Goal: Information Seeking & Learning: Learn about a topic

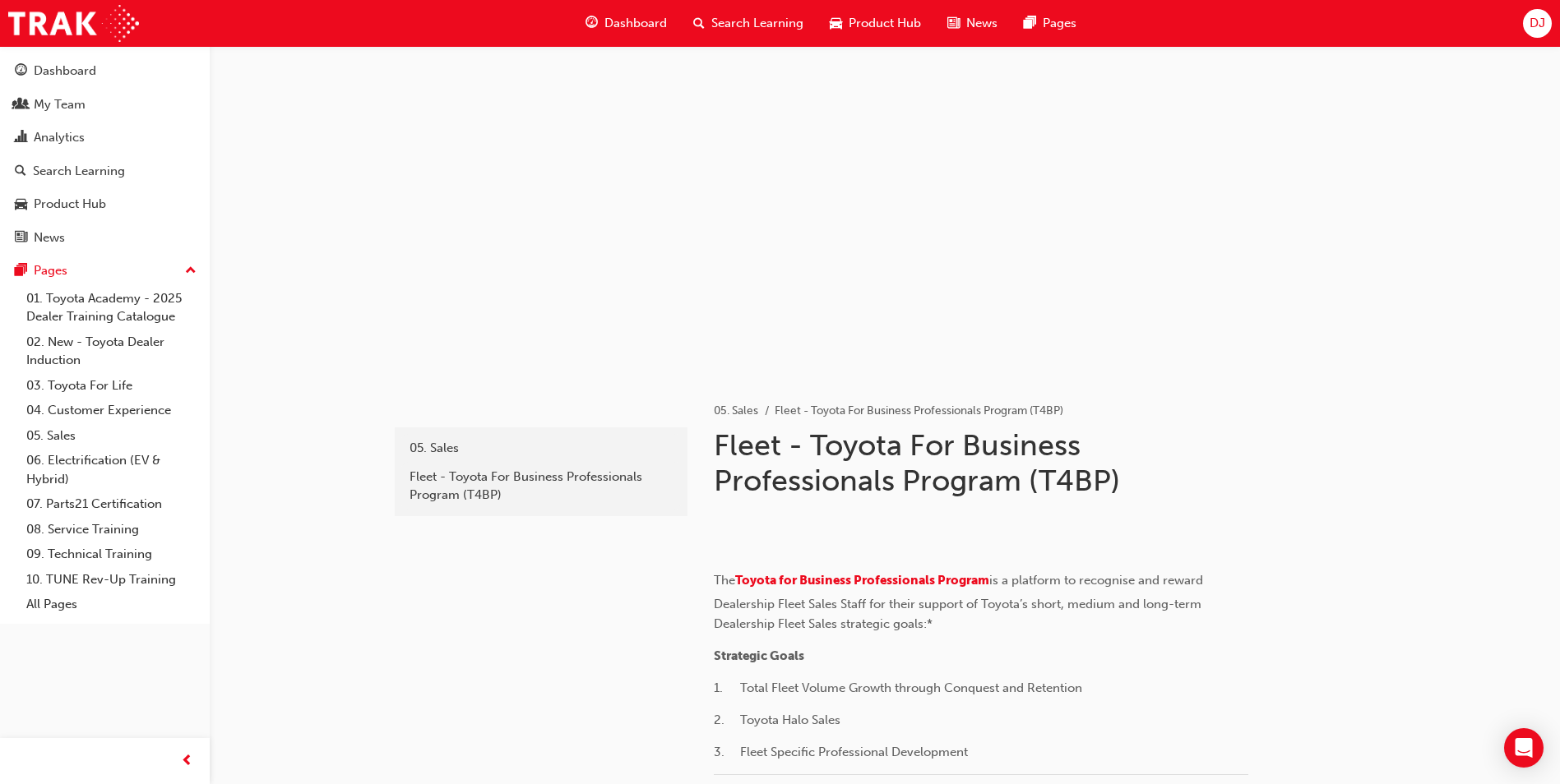
click at [638, 25] on span "Dashboard" at bounding box center [635, 23] width 63 height 19
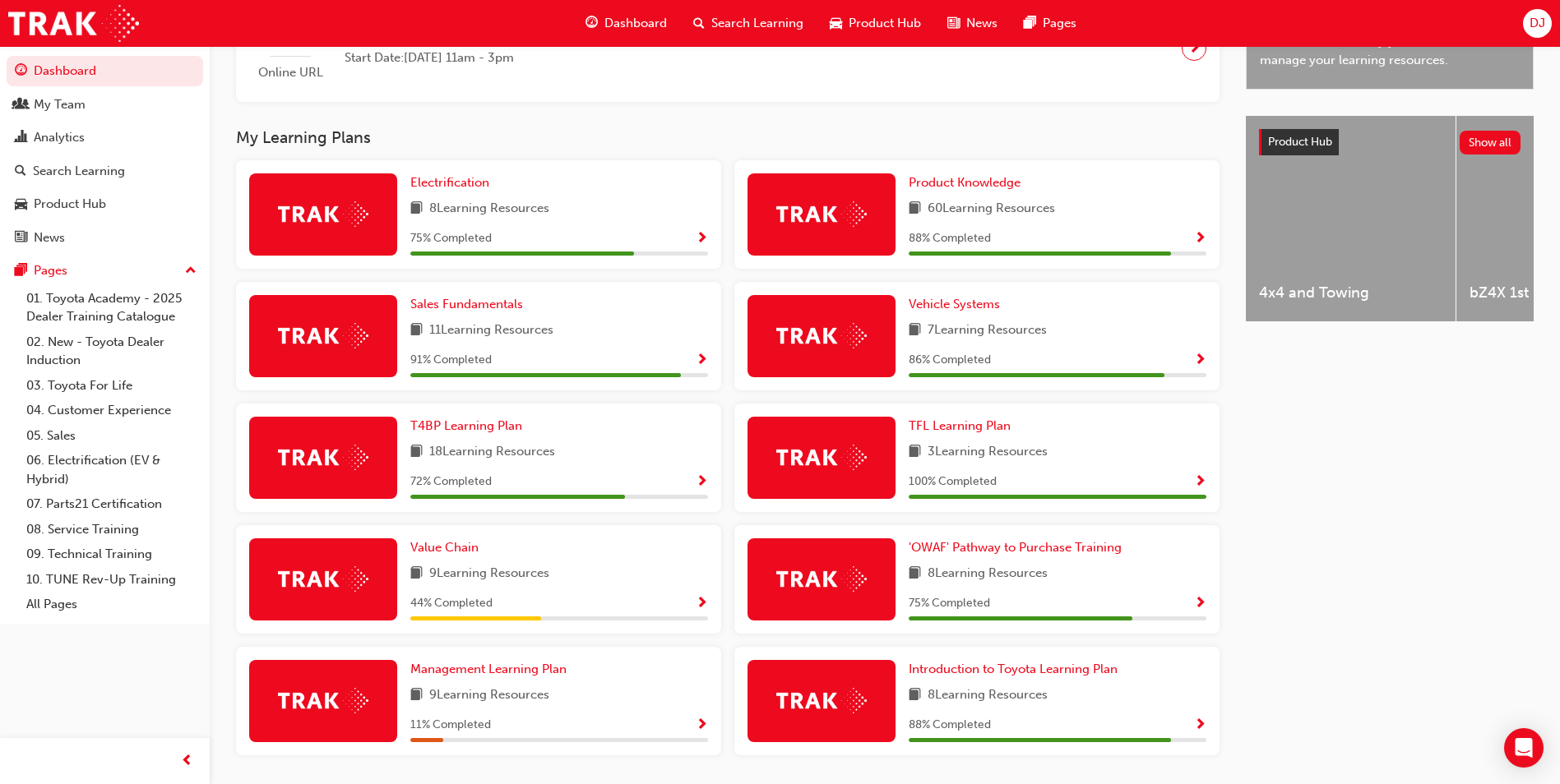
scroll to position [553, 0]
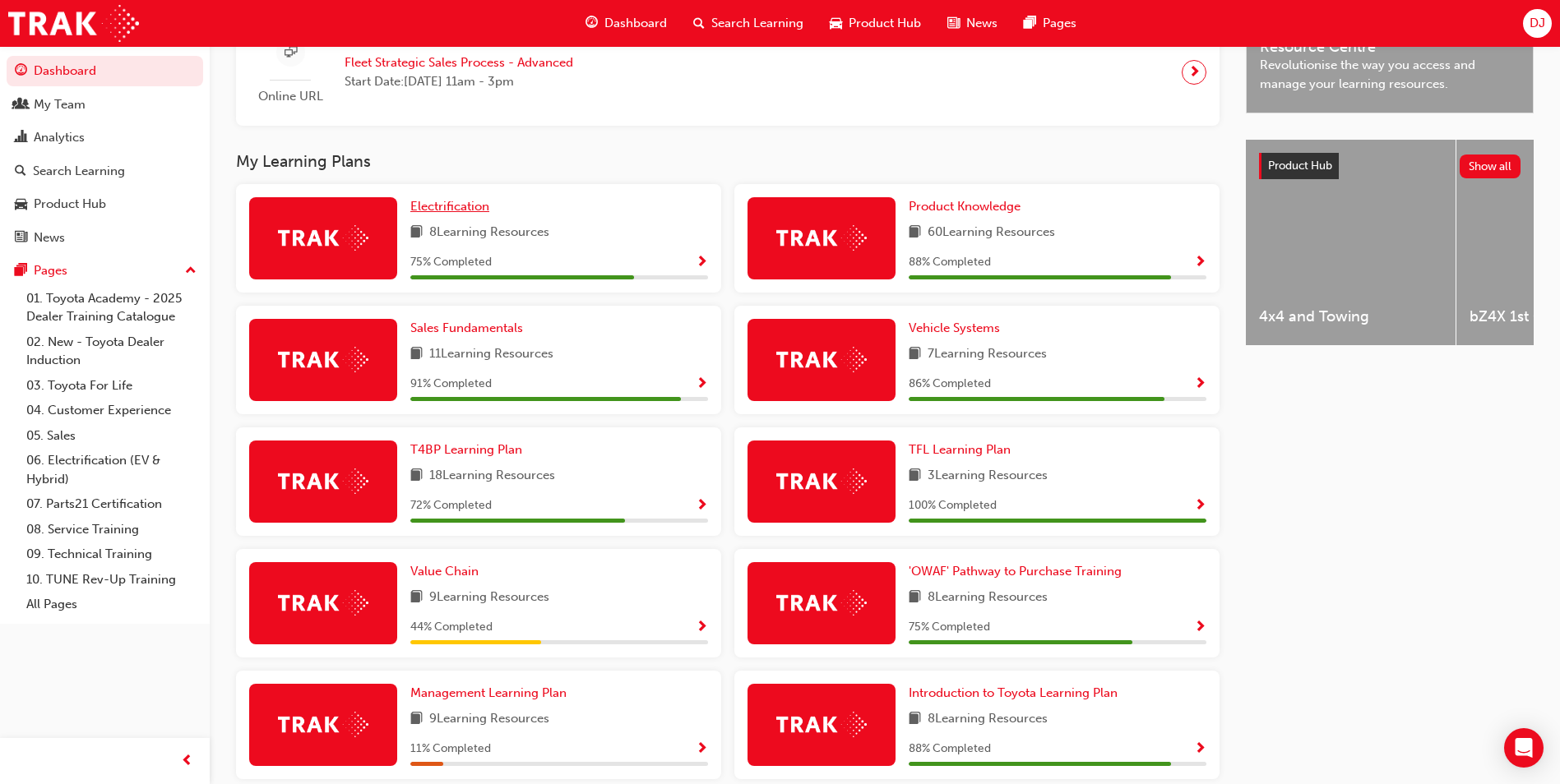
click at [454, 213] on span "Electrification" at bounding box center [450, 206] width 79 height 14
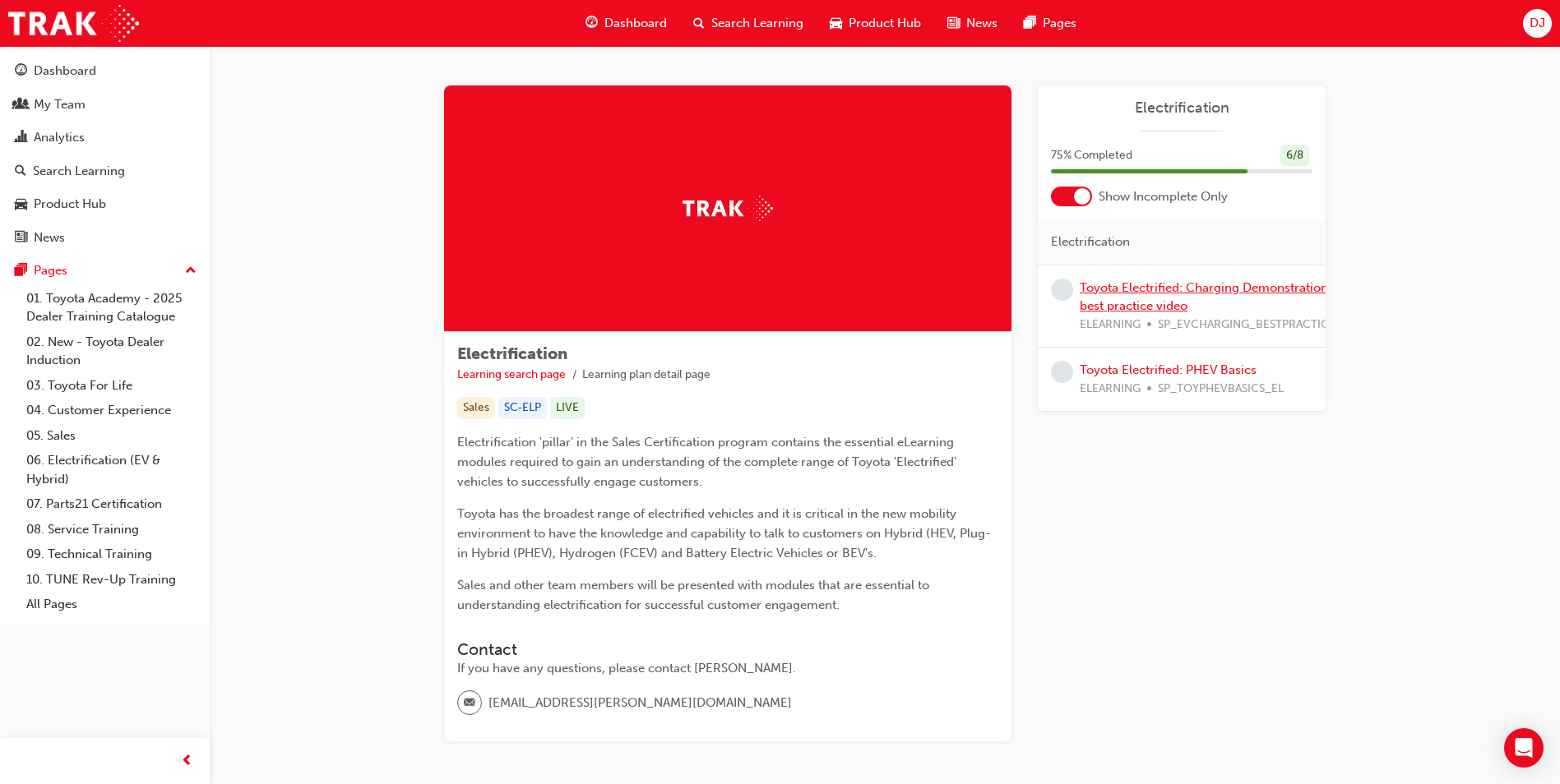
click at [1154, 290] on link "Toyota Electrified: Charging Demonstration best practice video" at bounding box center [1204, 297] width 249 height 34
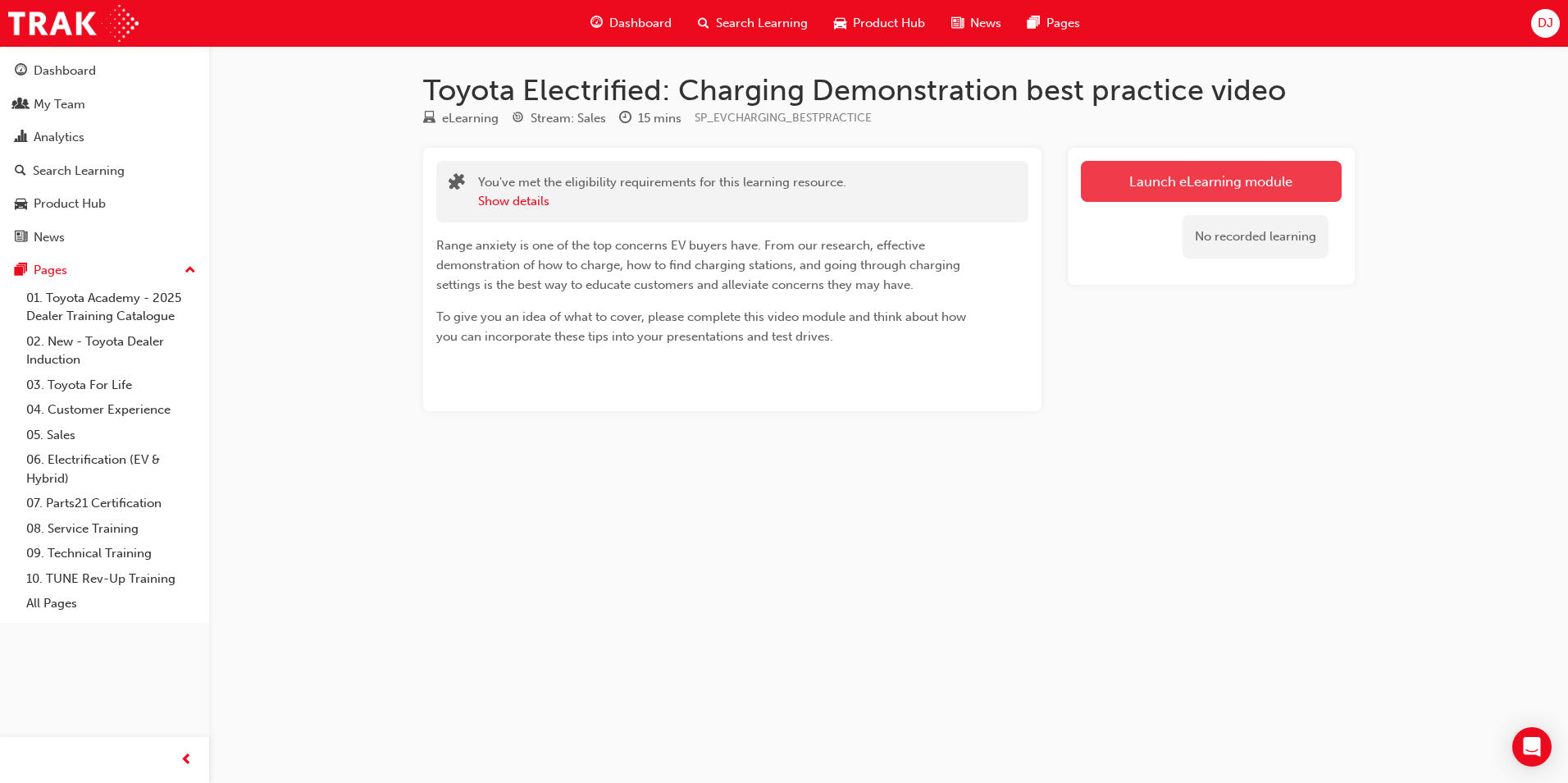
click at [1195, 179] on link "Launch eLearning module" at bounding box center [1211, 182] width 261 height 41
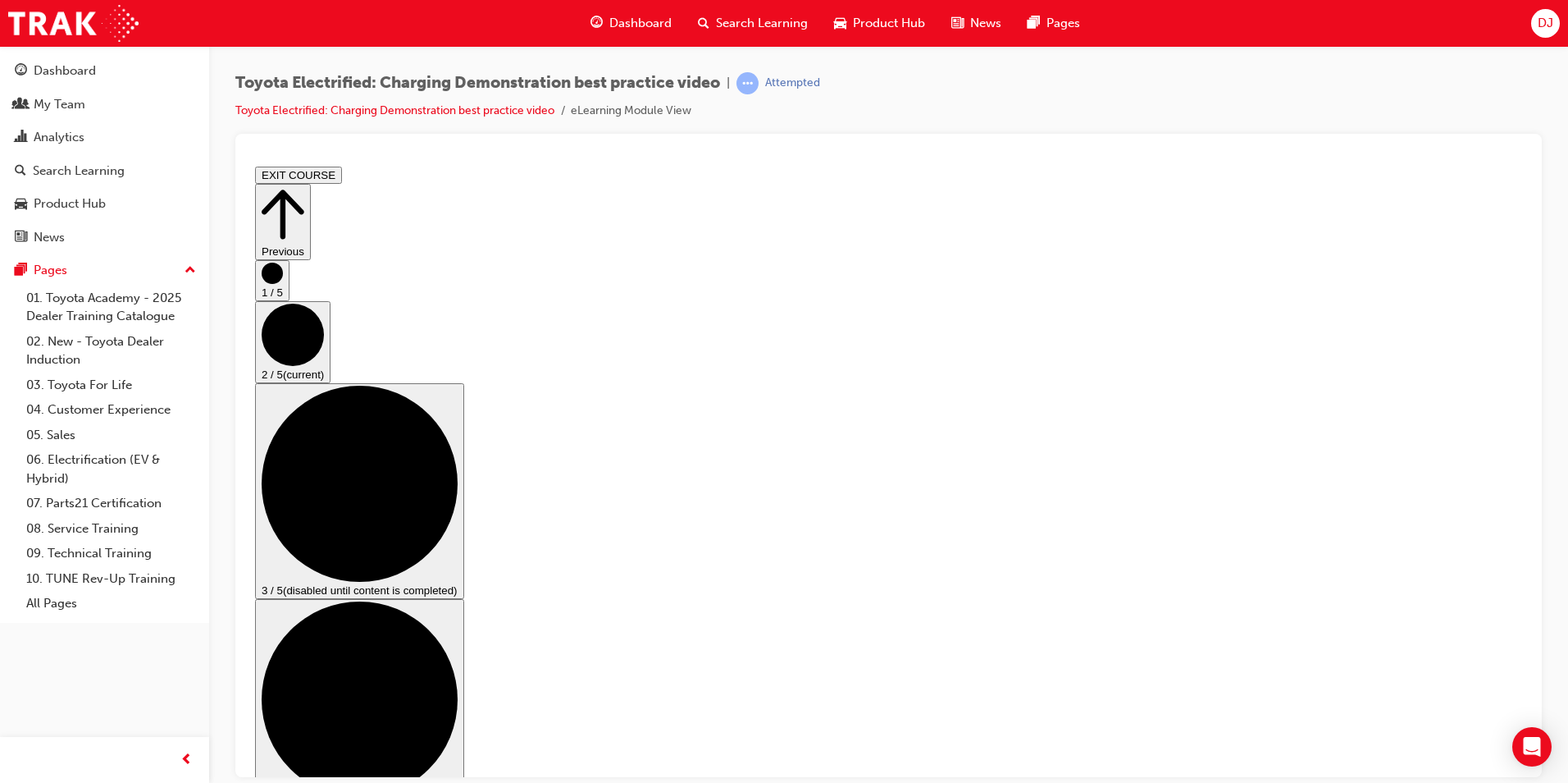
scroll to position [56, 0]
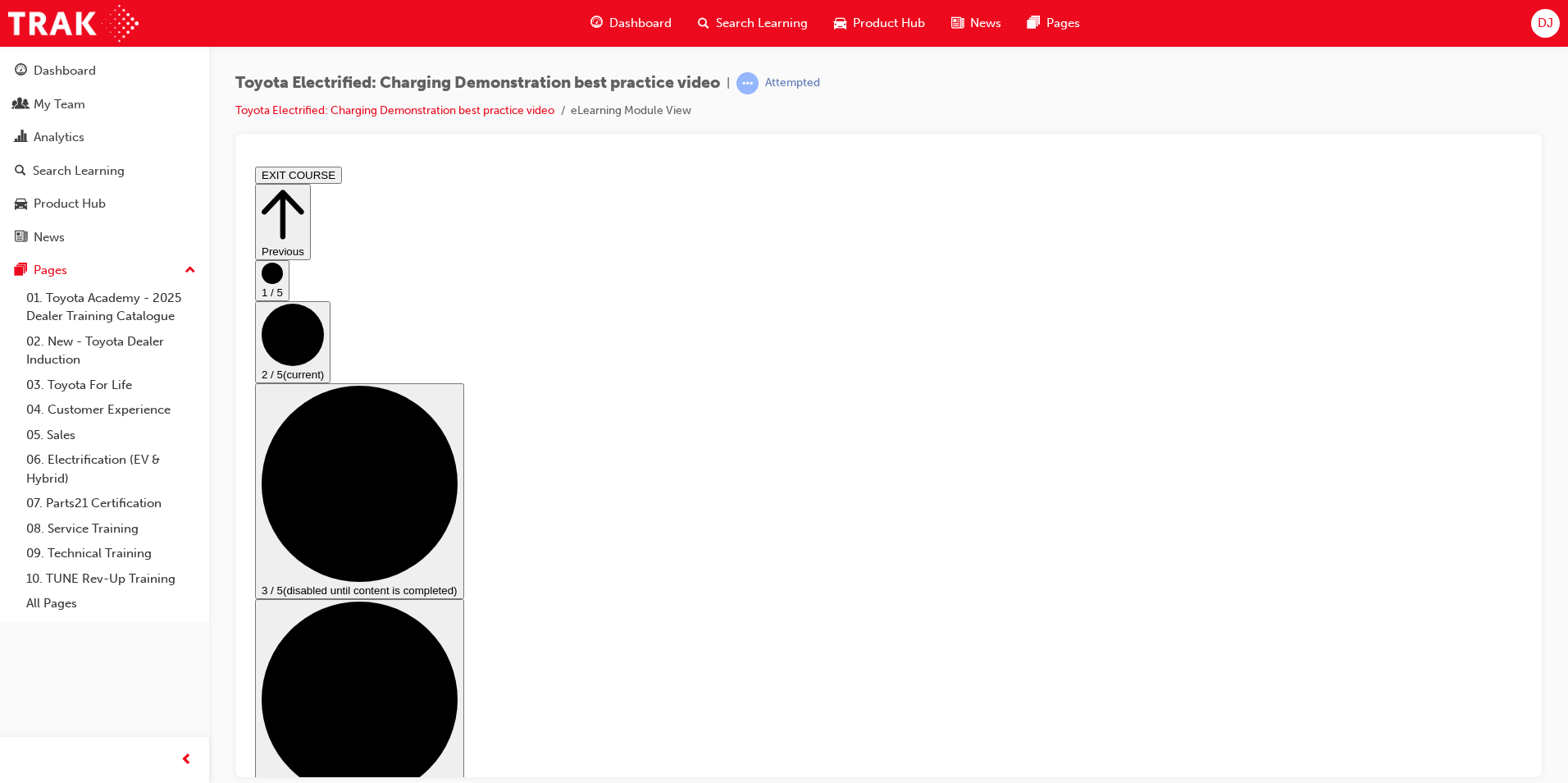
scroll to position [54, 0]
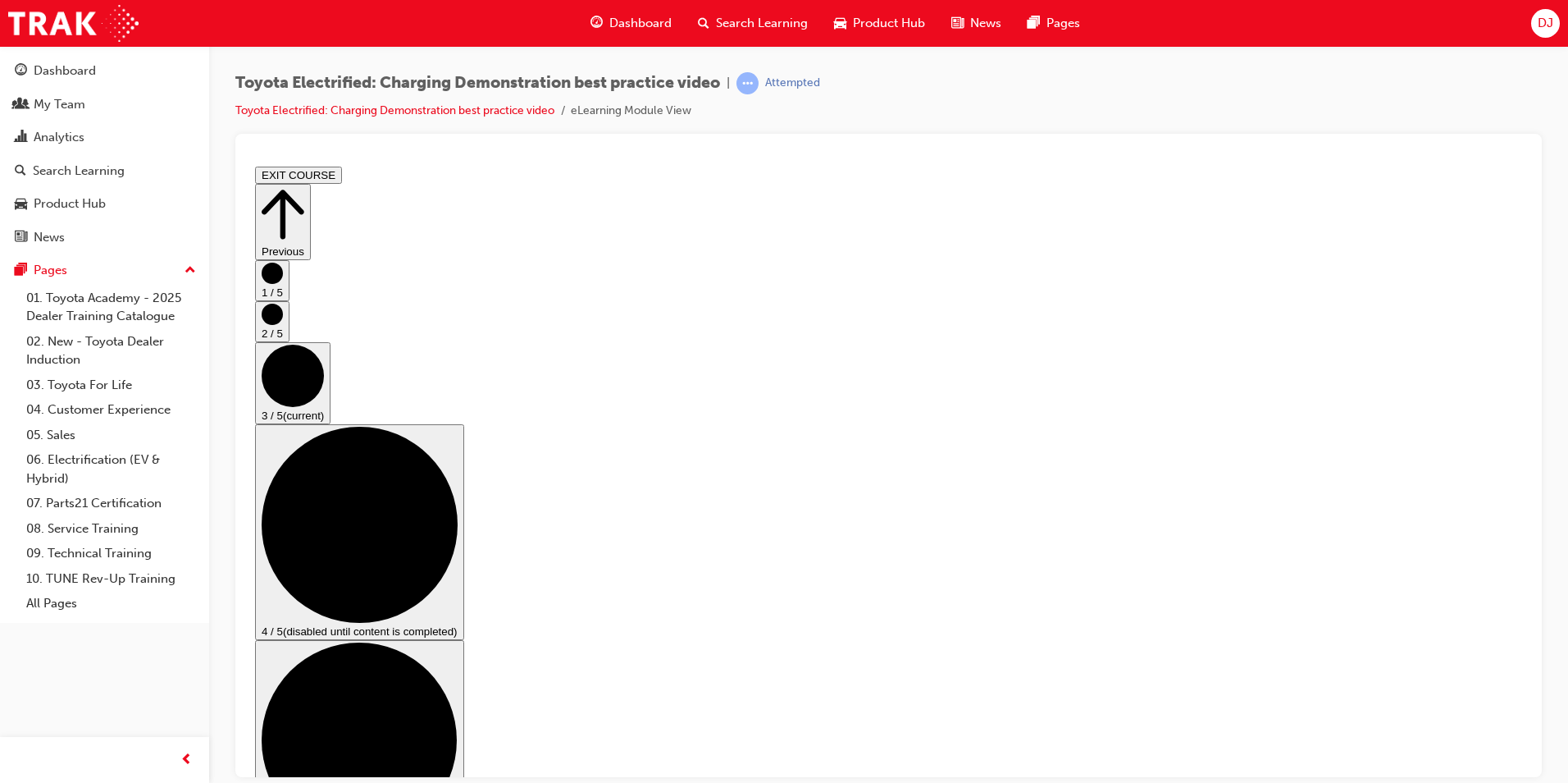
scroll to position [0, 0]
checkbox input "true"
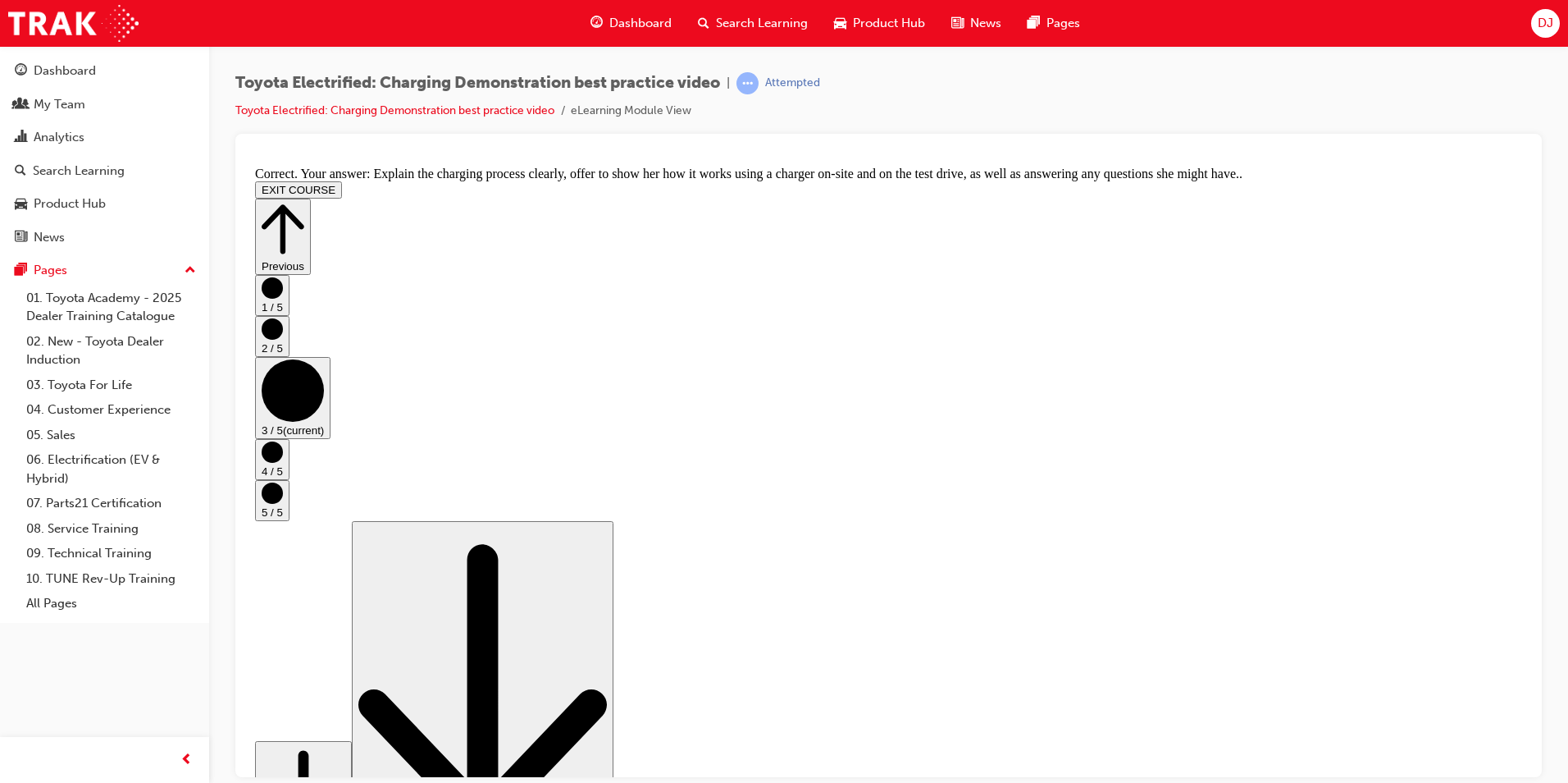
scroll to position [275, 0]
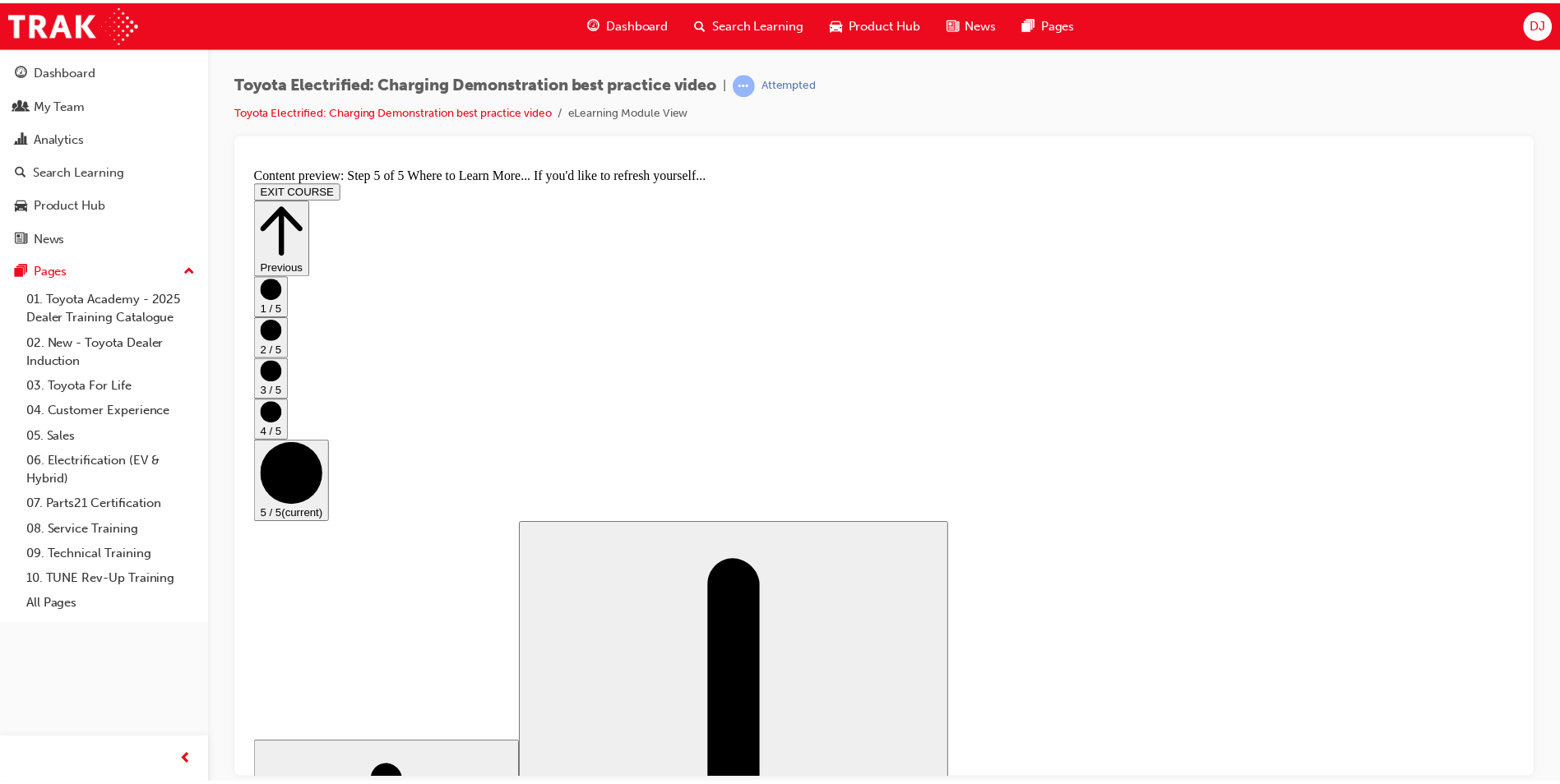
scroll to position [138, 0]
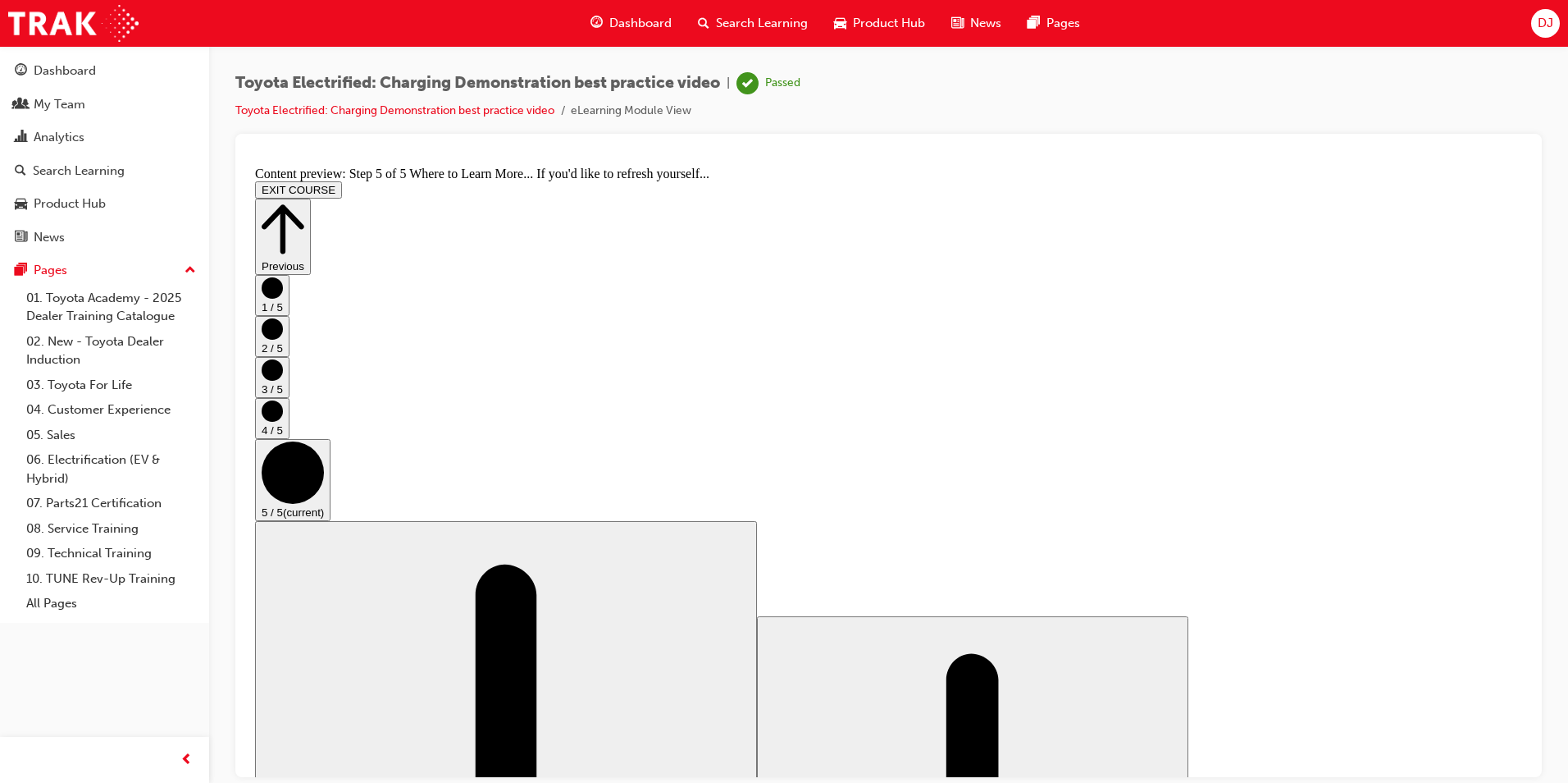
click at [648, 18] on span "Dashboard" at bounding box center [641, 23] width 63 height 19
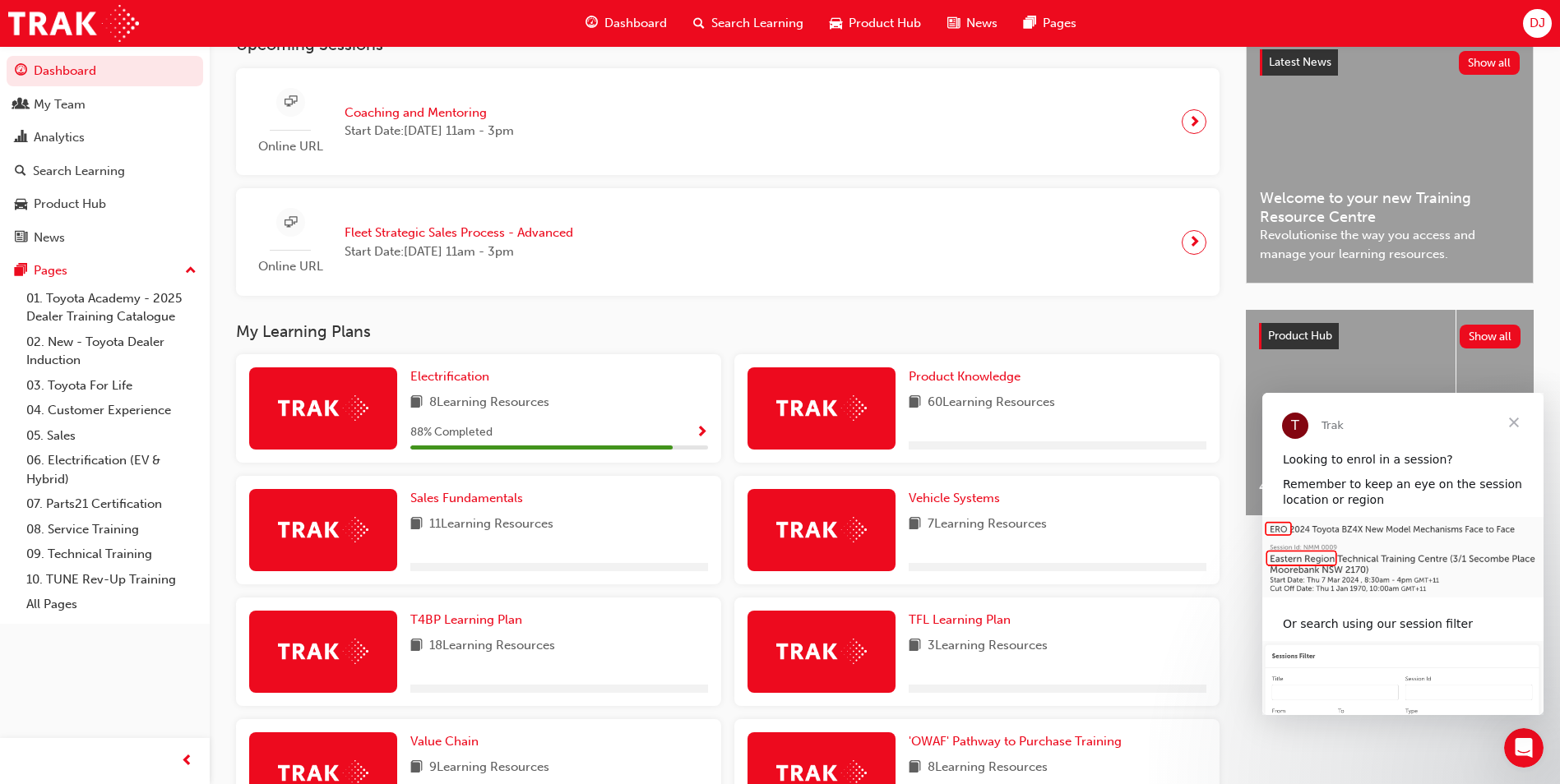
scroll to position [411, 0]
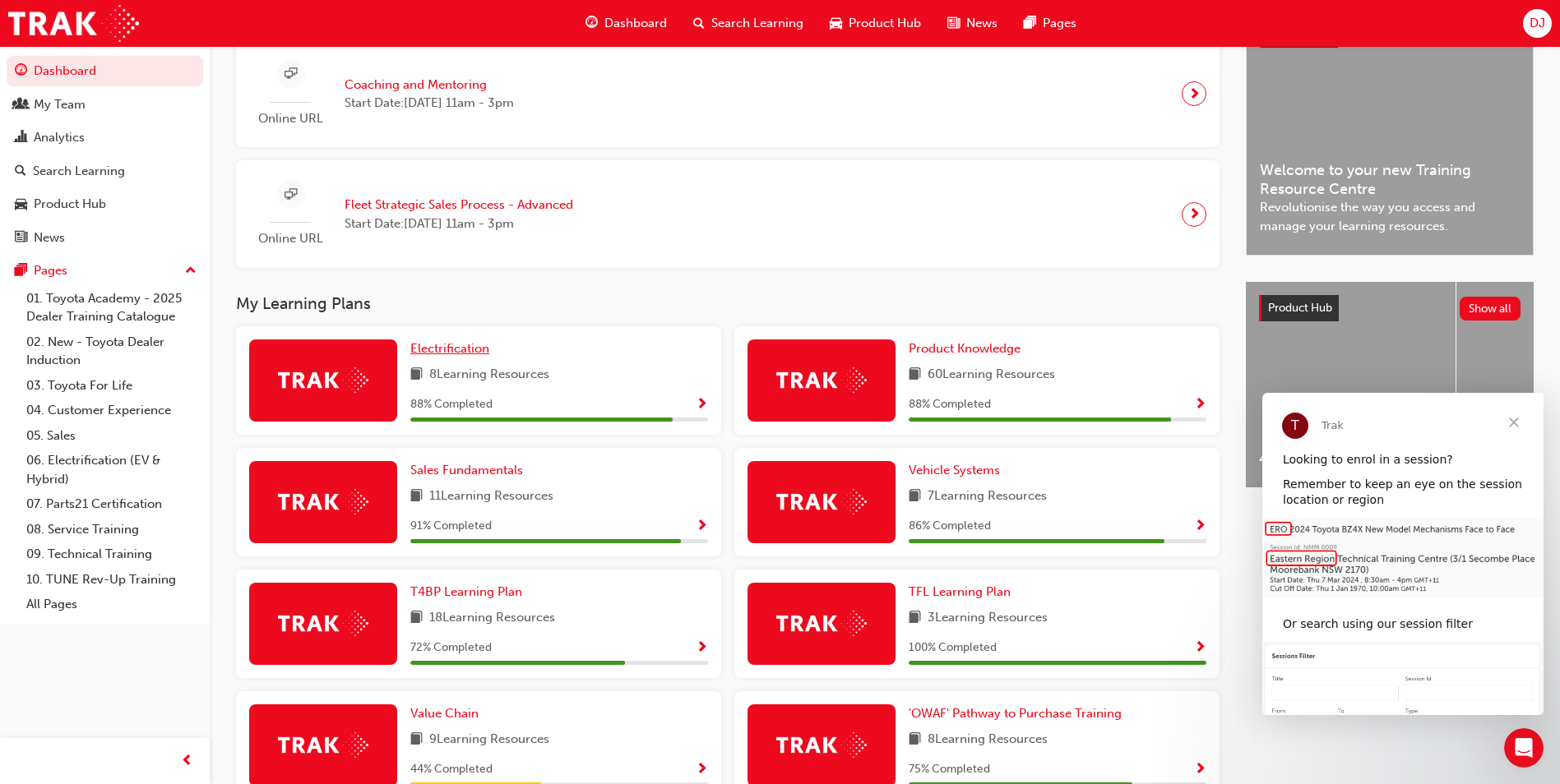
click at [443, 356] on span "Electrification" at bounding box center [450, 348] width 79 height 14
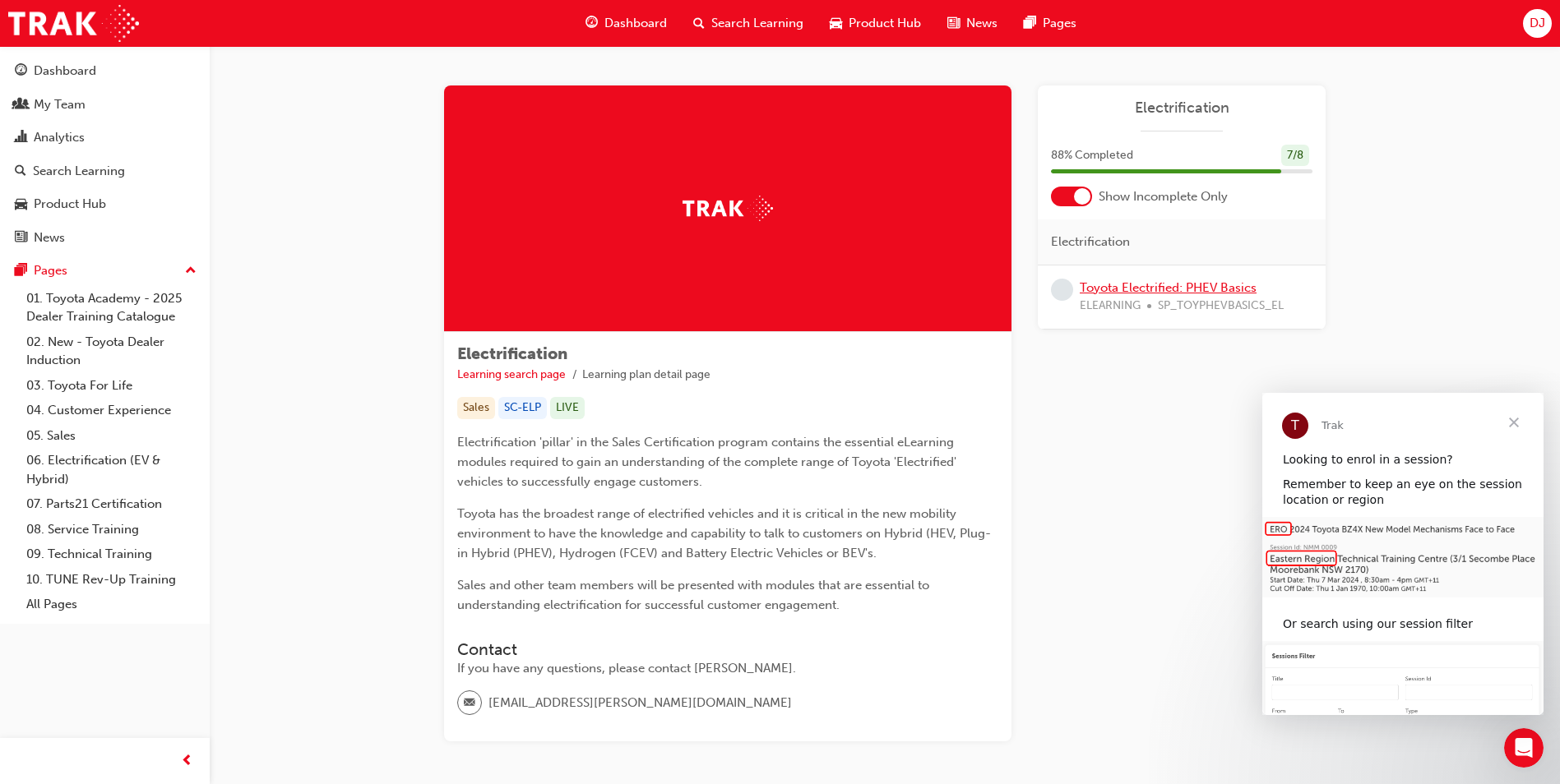
click at [1129, 287] on link "Toyota Electrified: PHEV Basics" at bounding box center [1168, 287] width 177 height 14
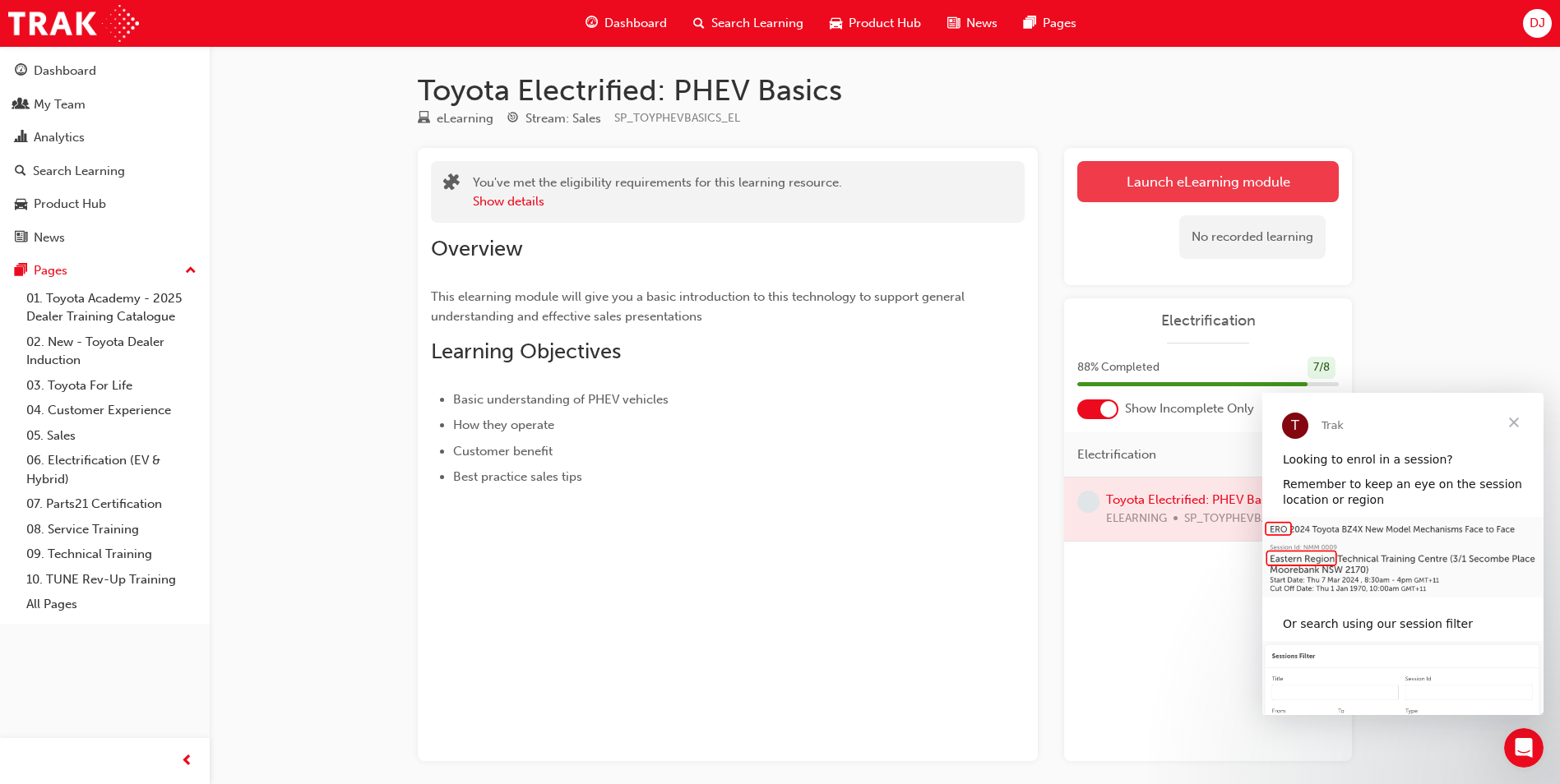
click at [1193, 181] on link "Launch eLearning module" at bounding box center [1207, 182] width 261 height 41
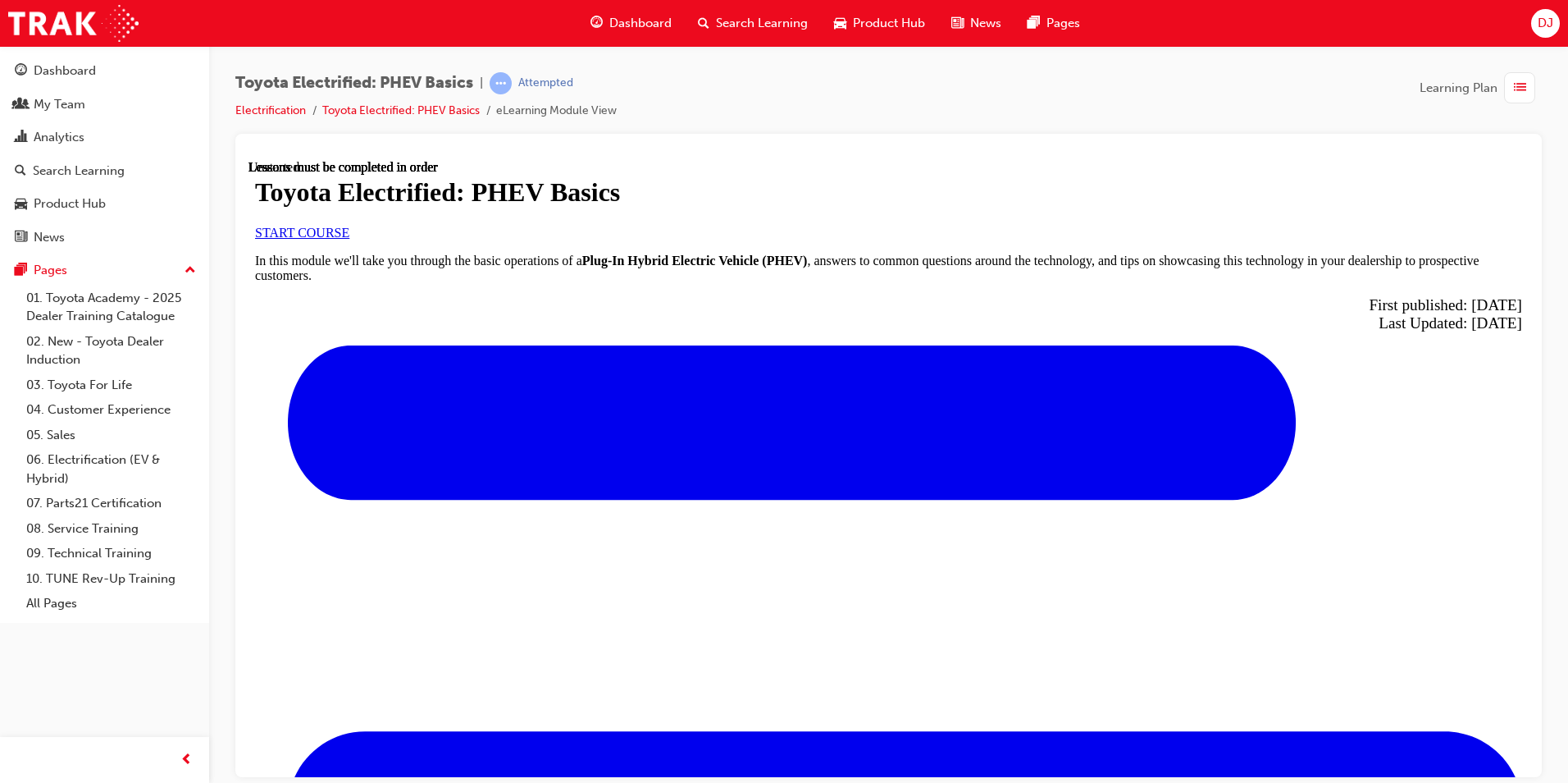
click at [349, 239] on link "START COURSE" at bounding box center [302, 232] width 94 height 14
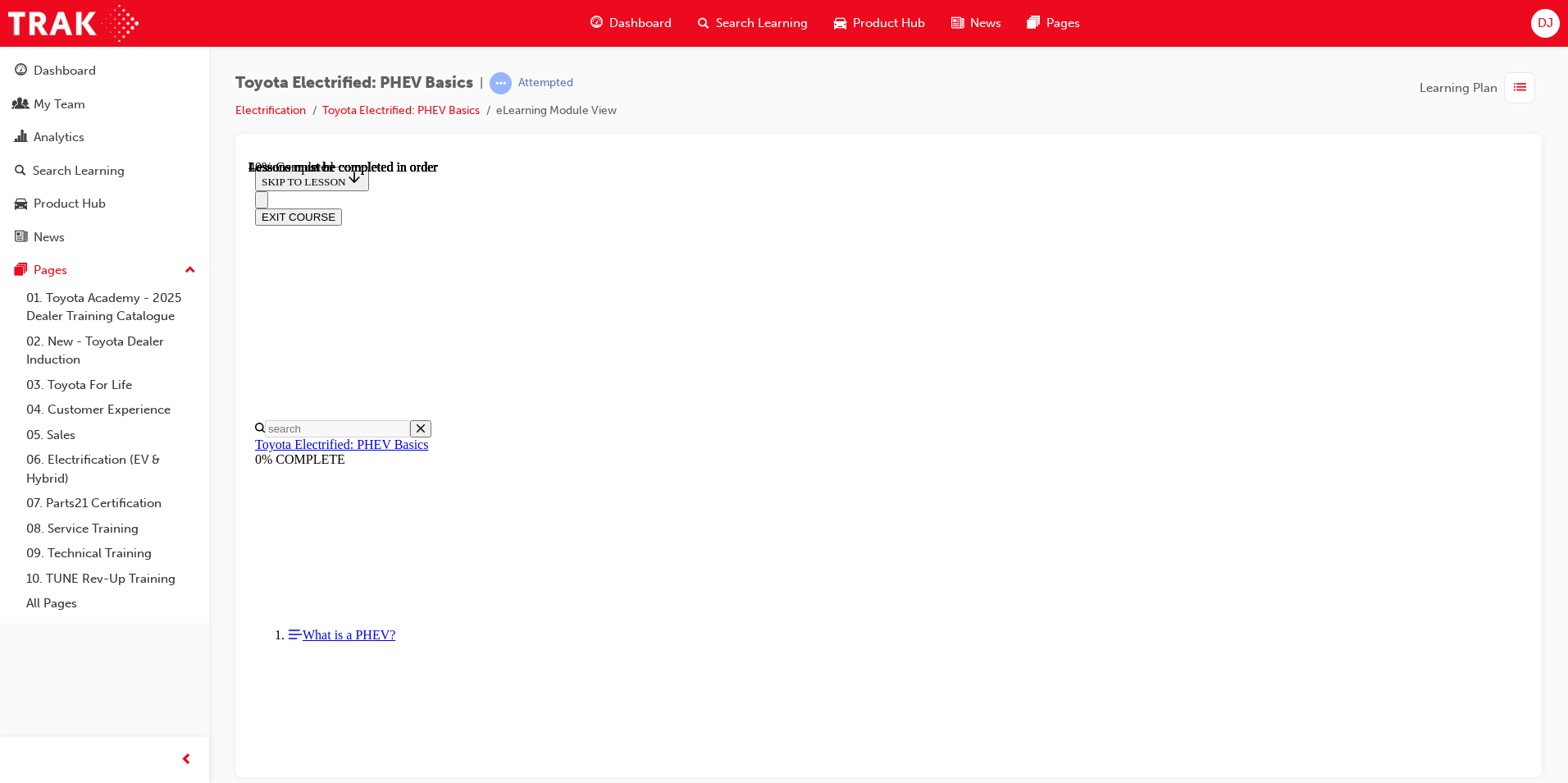
scroll to position [461, 0]
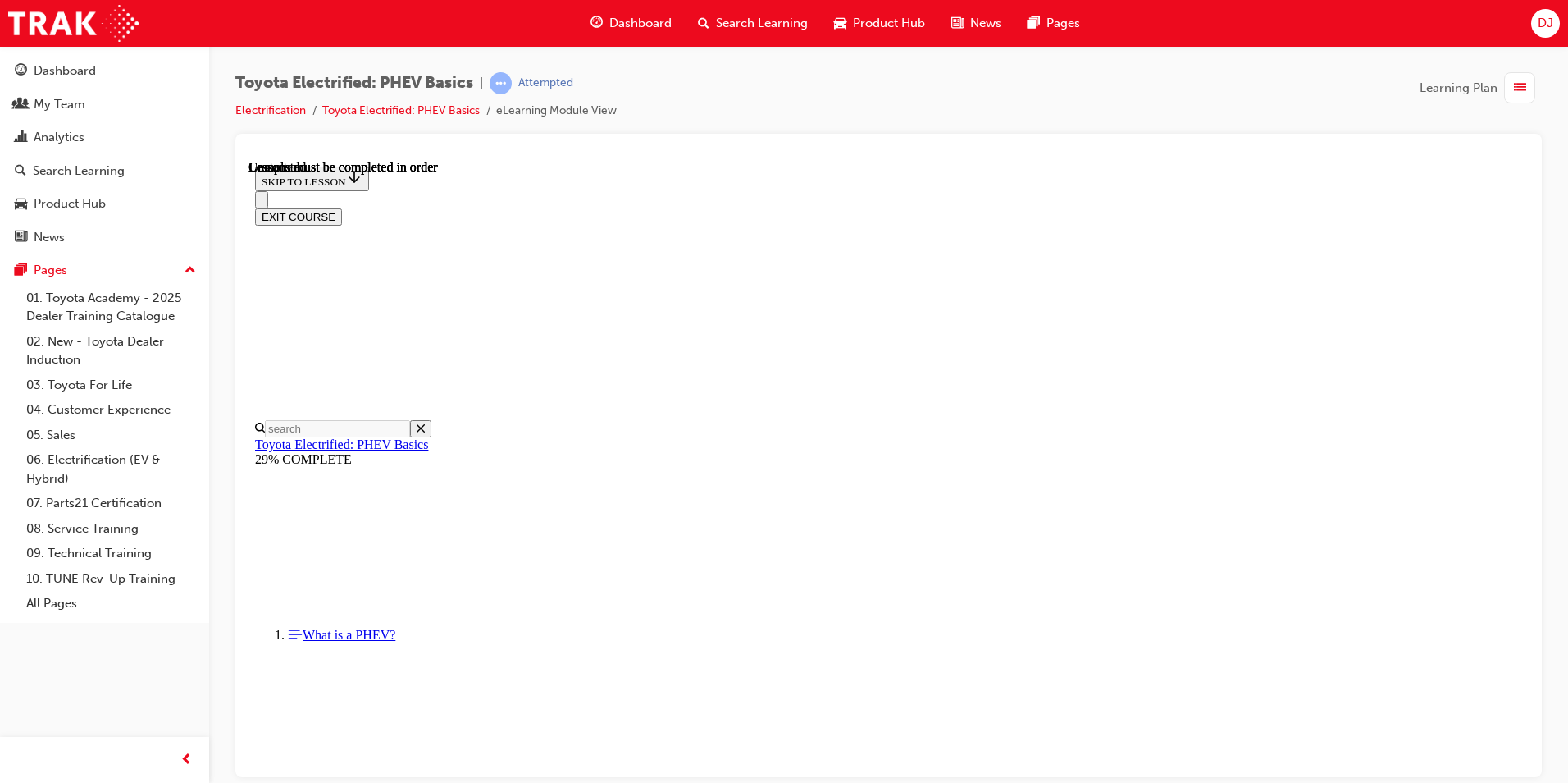
scroll to position [258, 0]
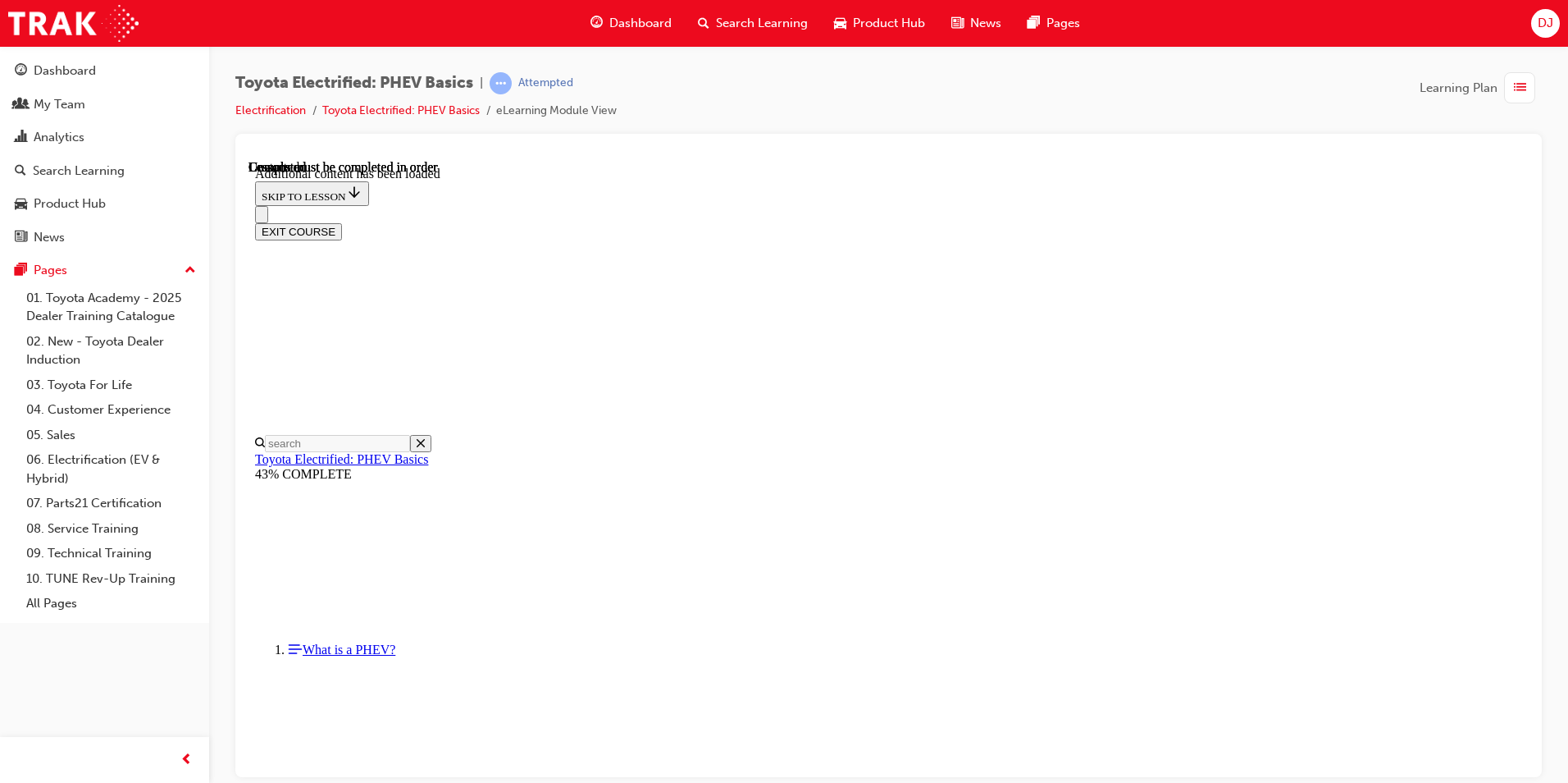
scroll to position [316, 0]
drag, startPoint x: 1003, startPoint y: 727, endPoint x: 1095, endPoint y: 684, distance: 101.6
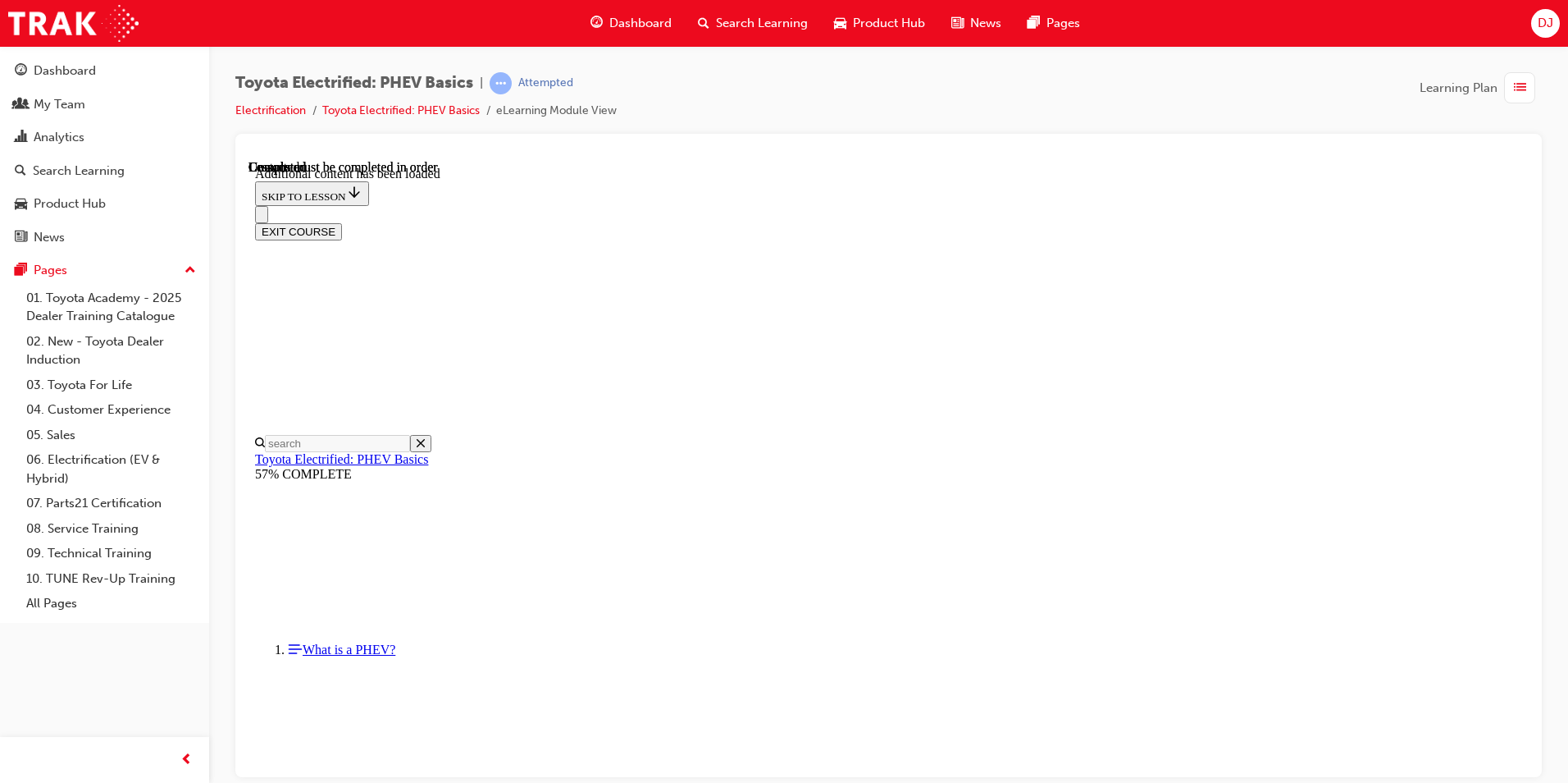
scroll to position [543, 0]
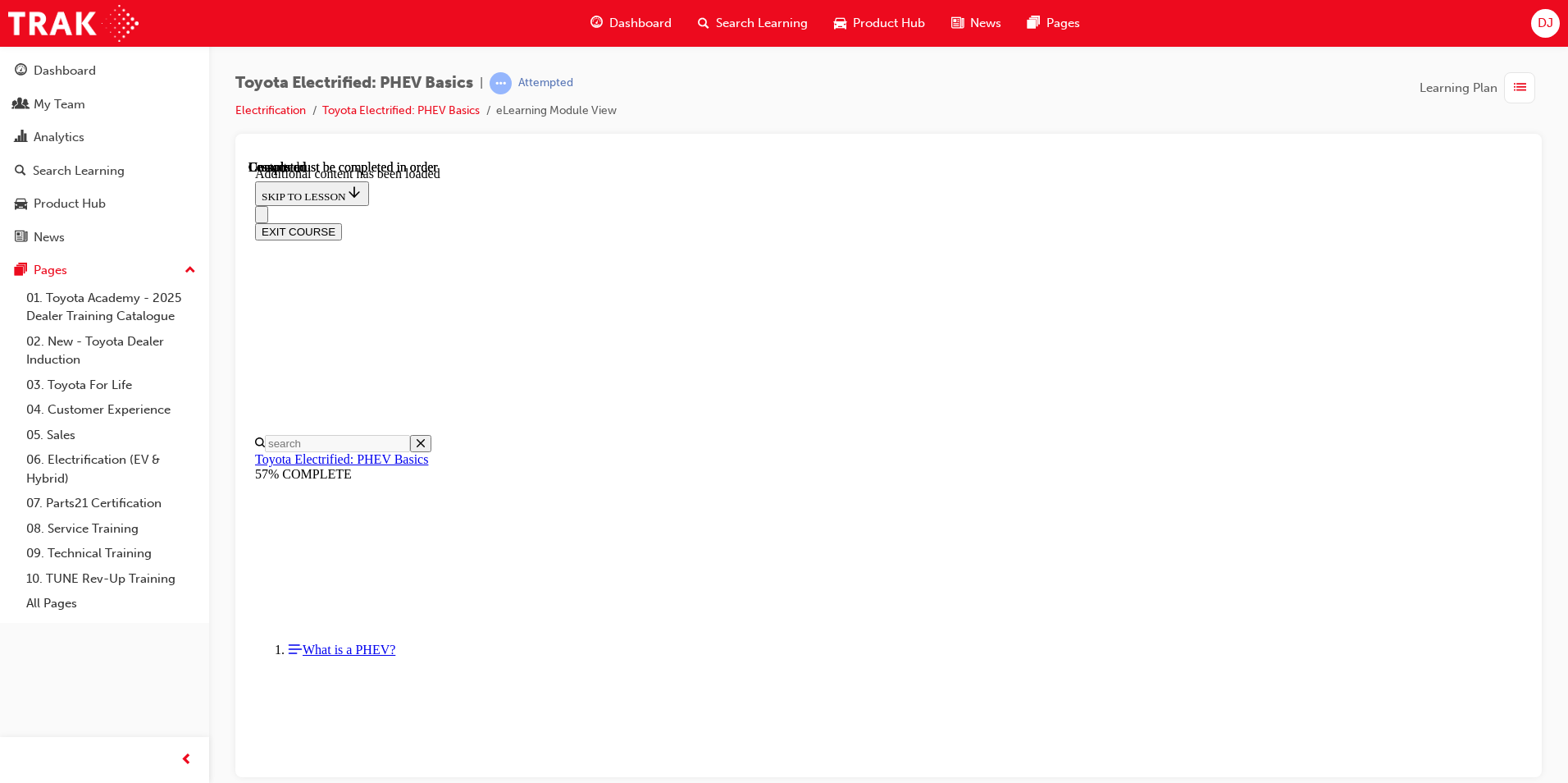
drag, startPoint x: 1274, startPoint y: 692, endPoint x: 1279, endPoint y: 681, distance: 12.1
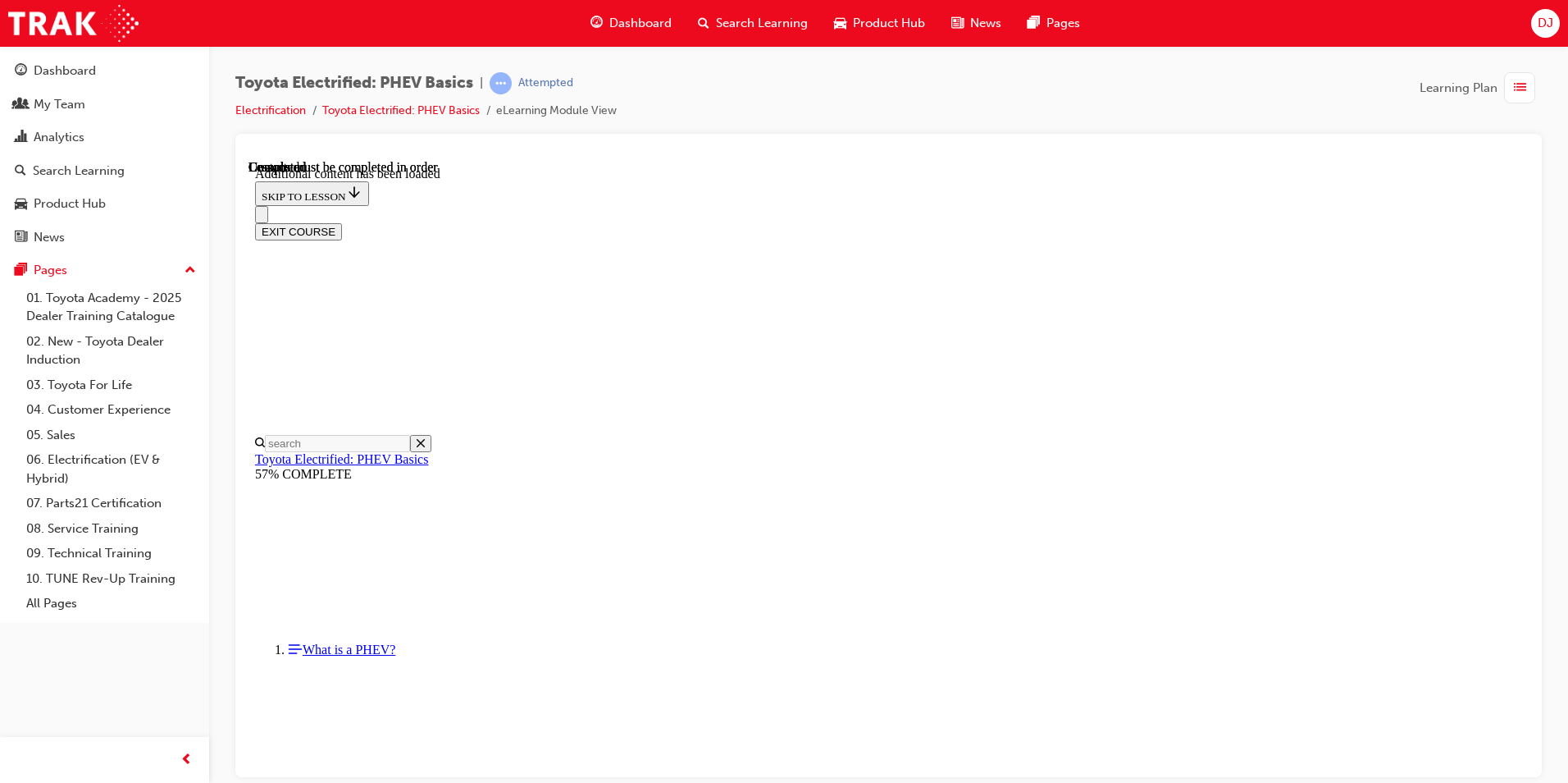
drag, startPoint x: 1274, startPoint y: 709, endPoint x: 1306, endPoint y: 623, distance: 91.8
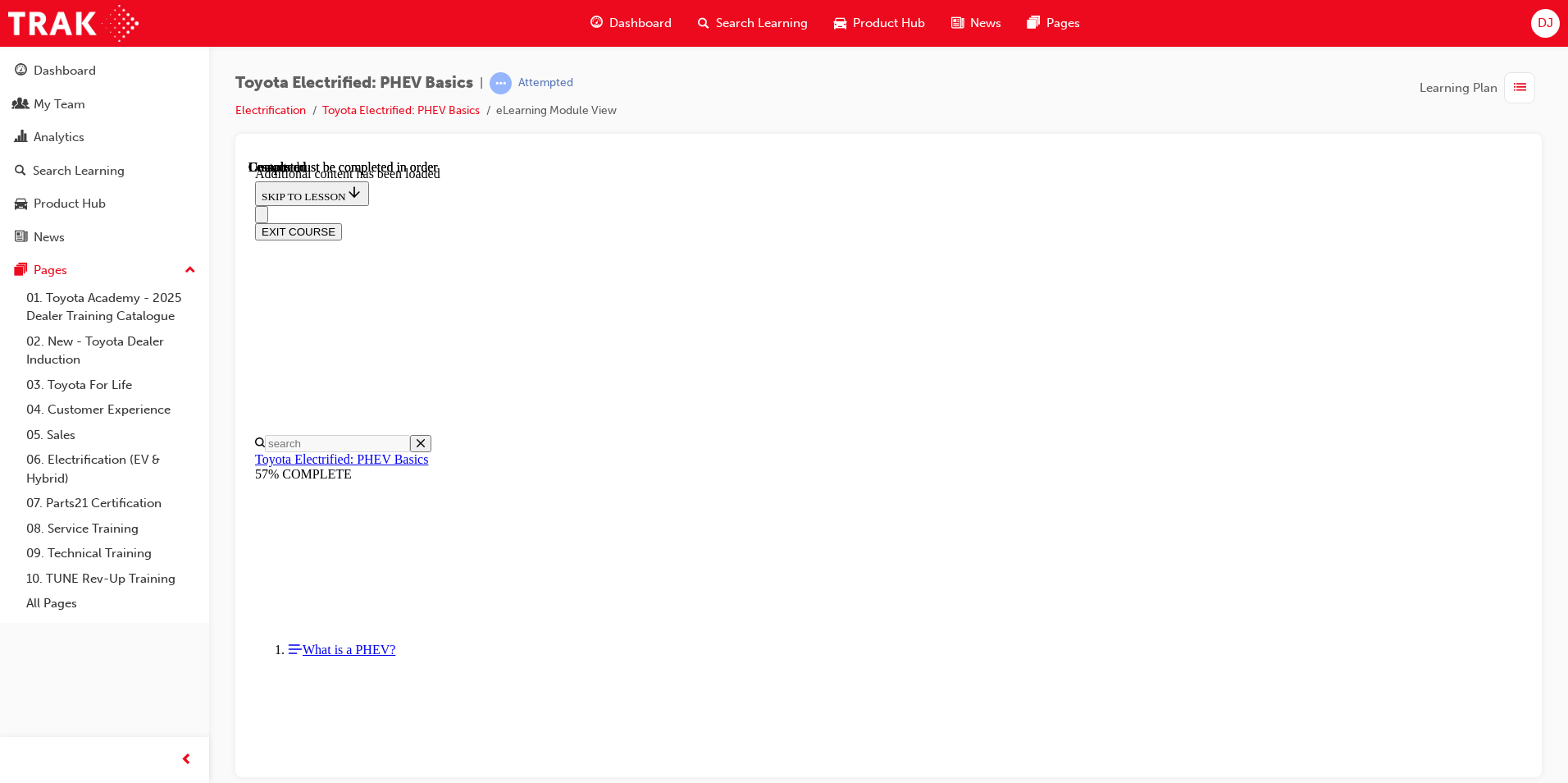
scroll to position [2830, 0]
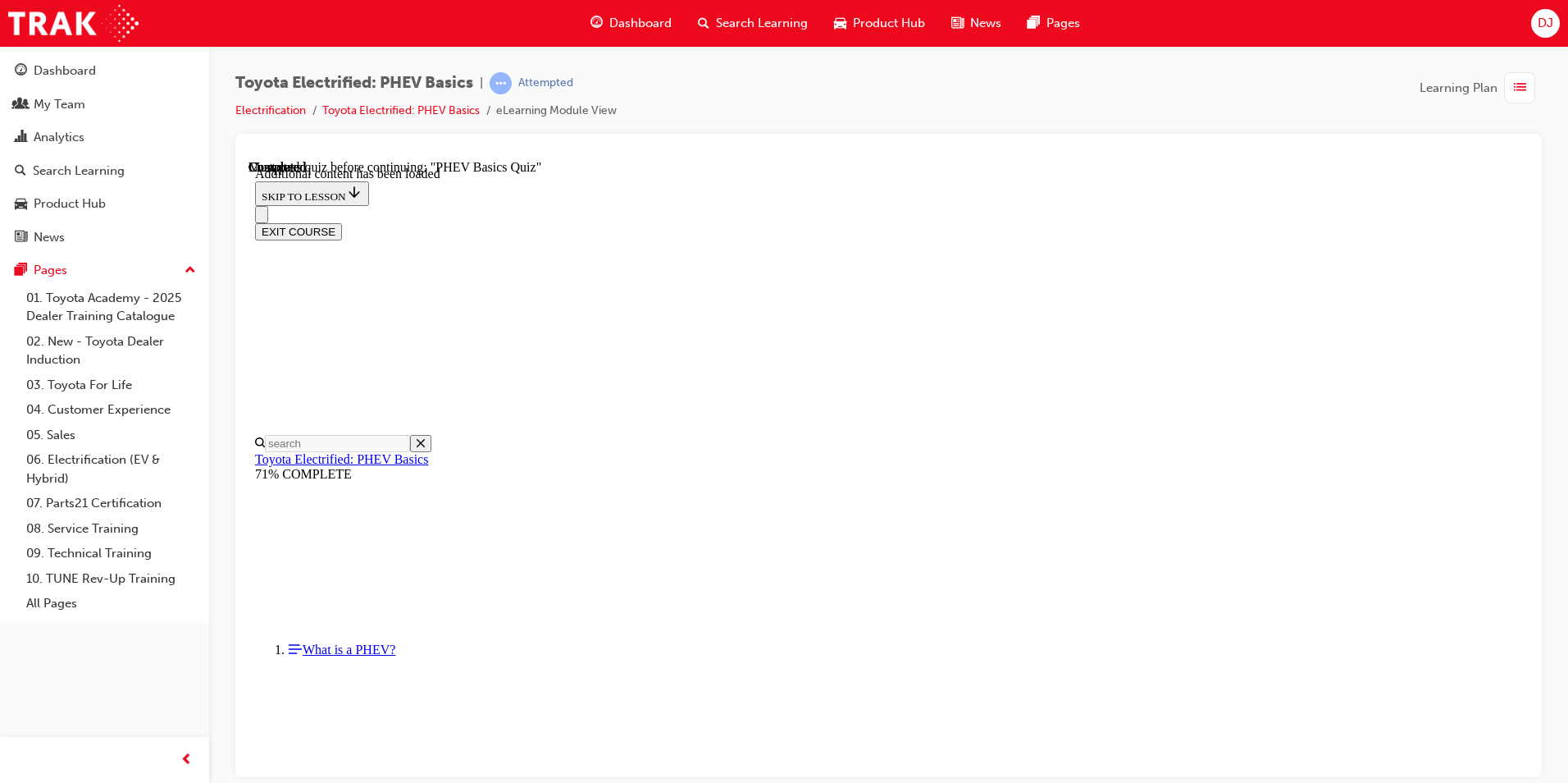
radio input "true"
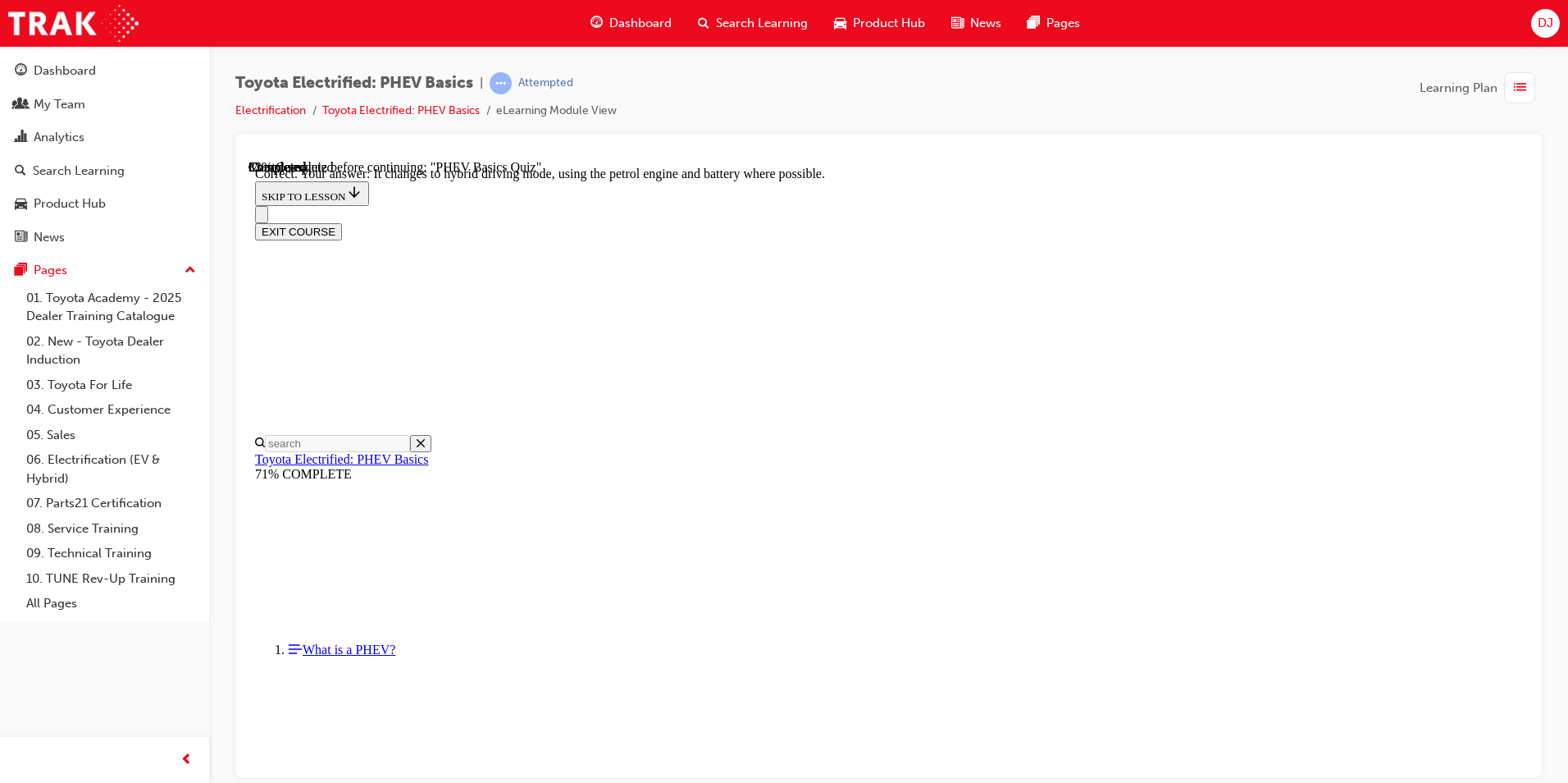
scroll to position [131, 0]
radio input "true"
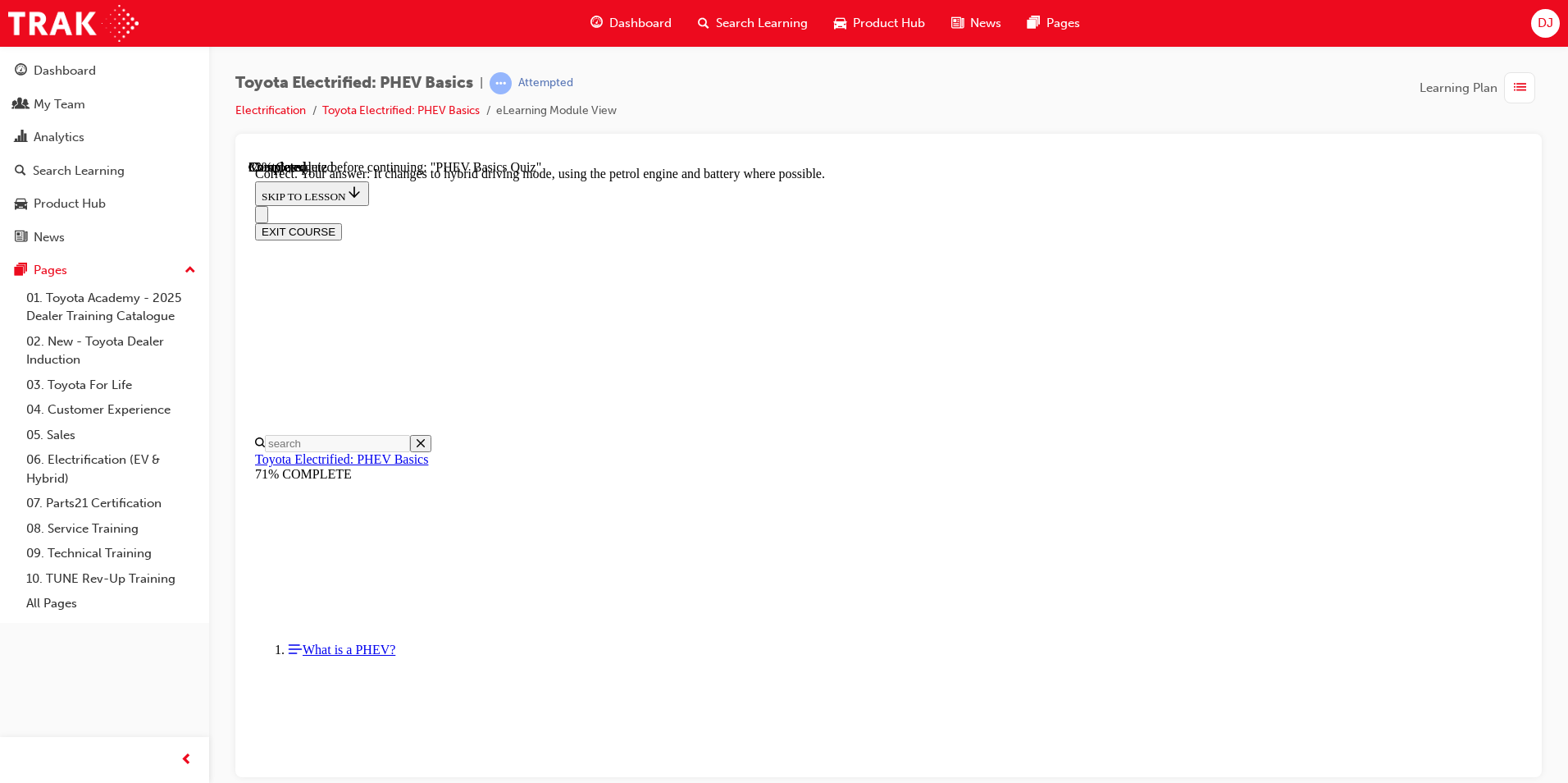
radio input "true"
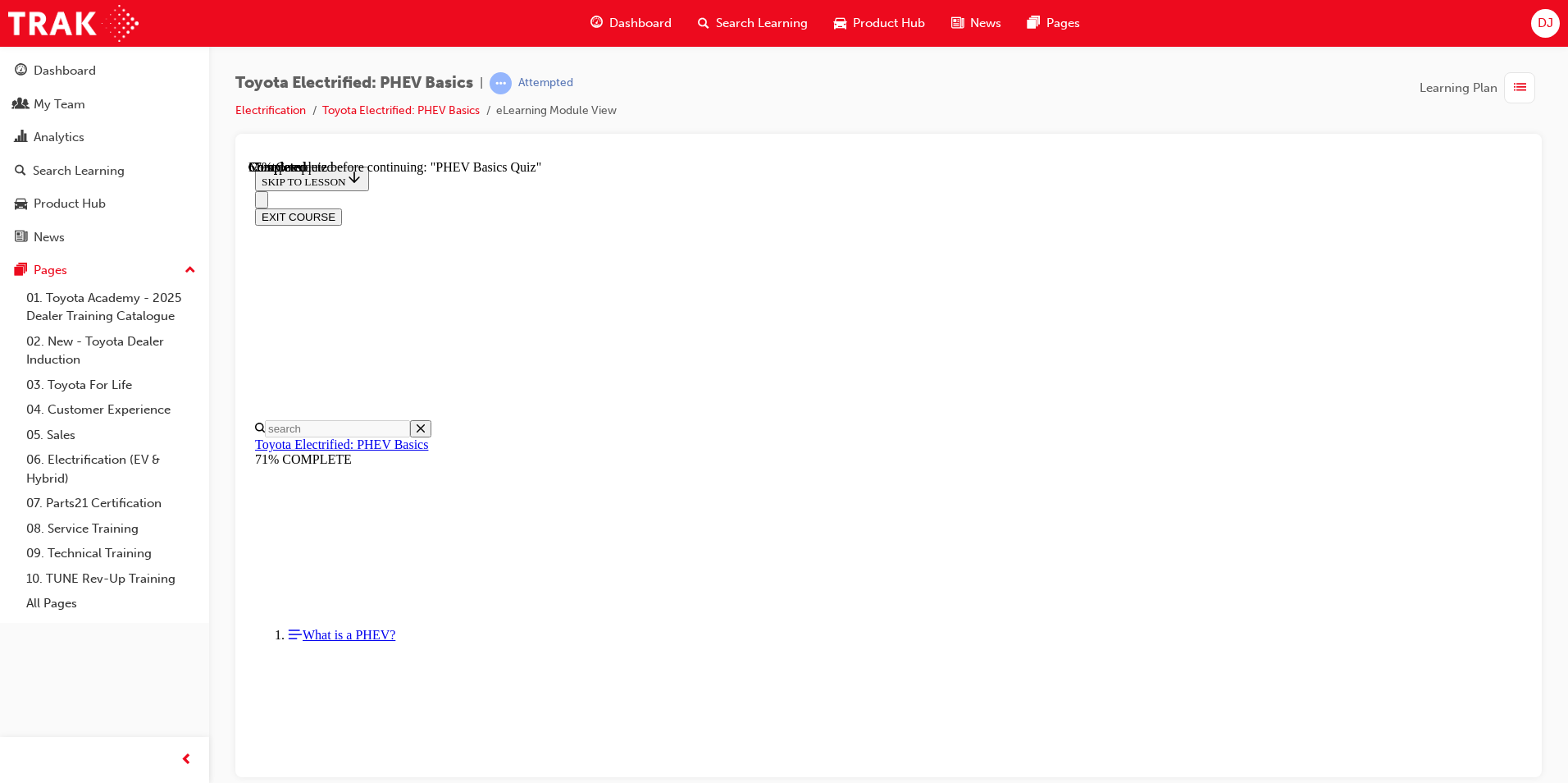
radio input "true"
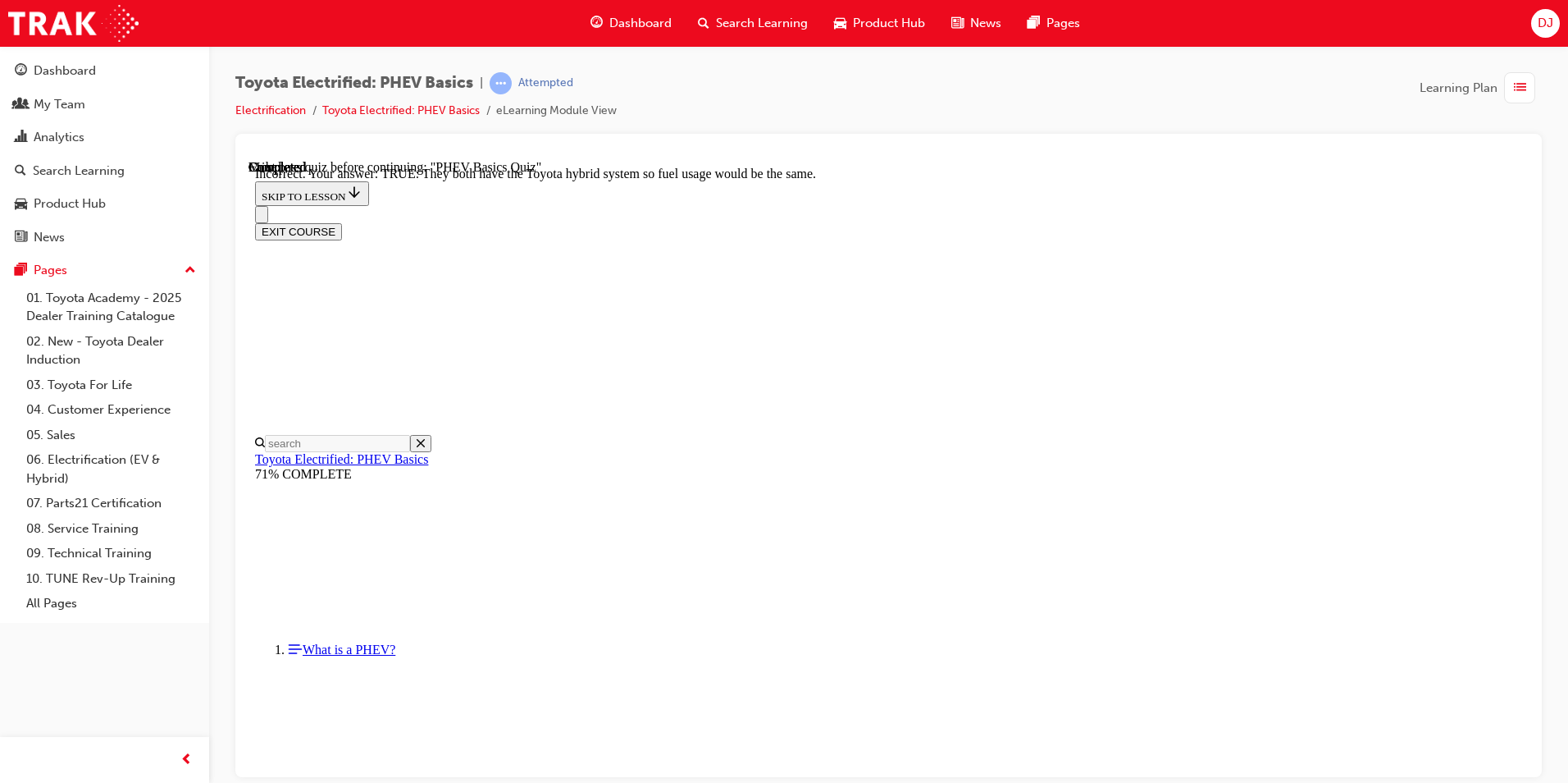
scroll to position [254, 0]
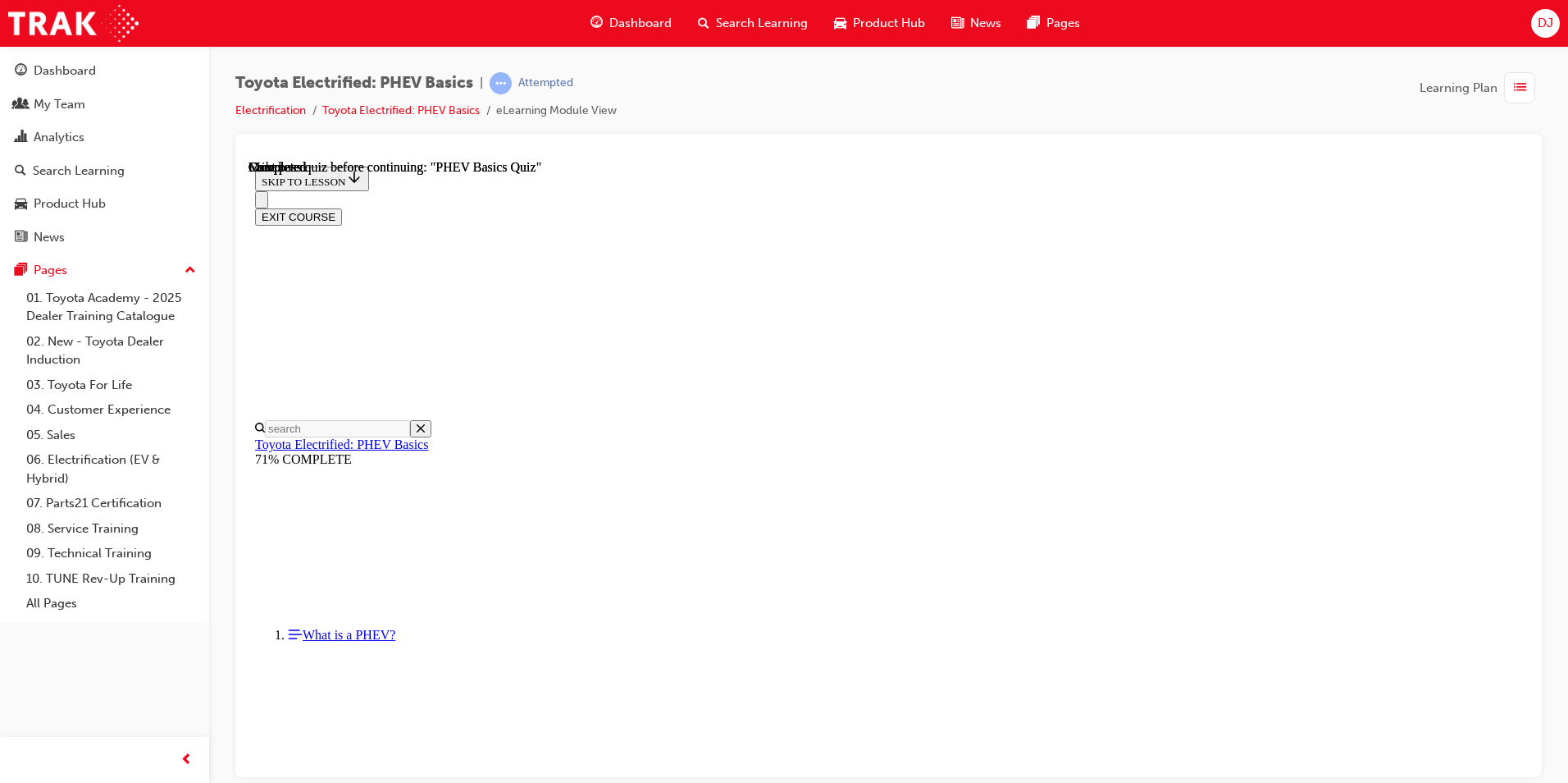
scroll to position [274, 0]
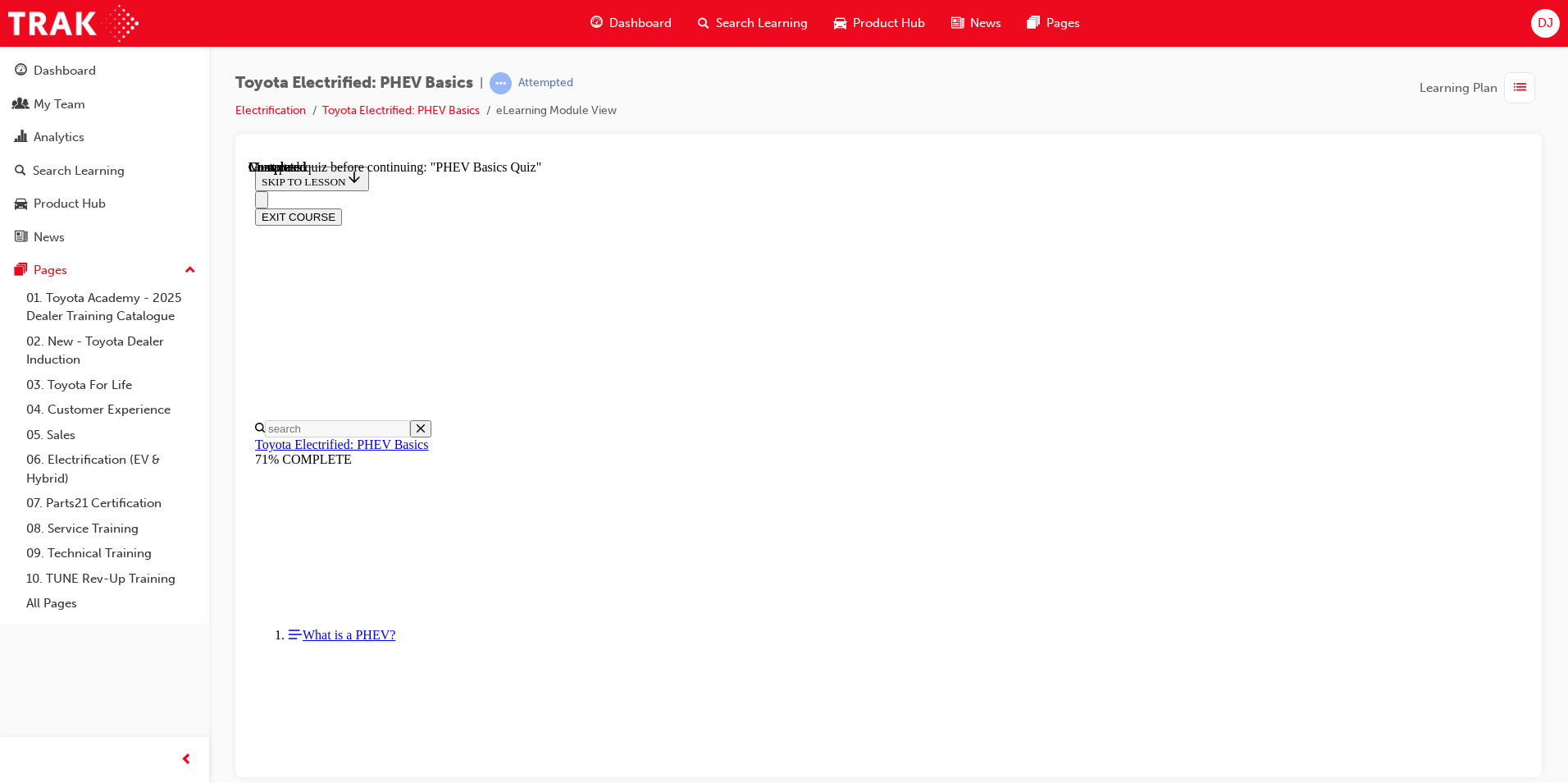
radio input "true"
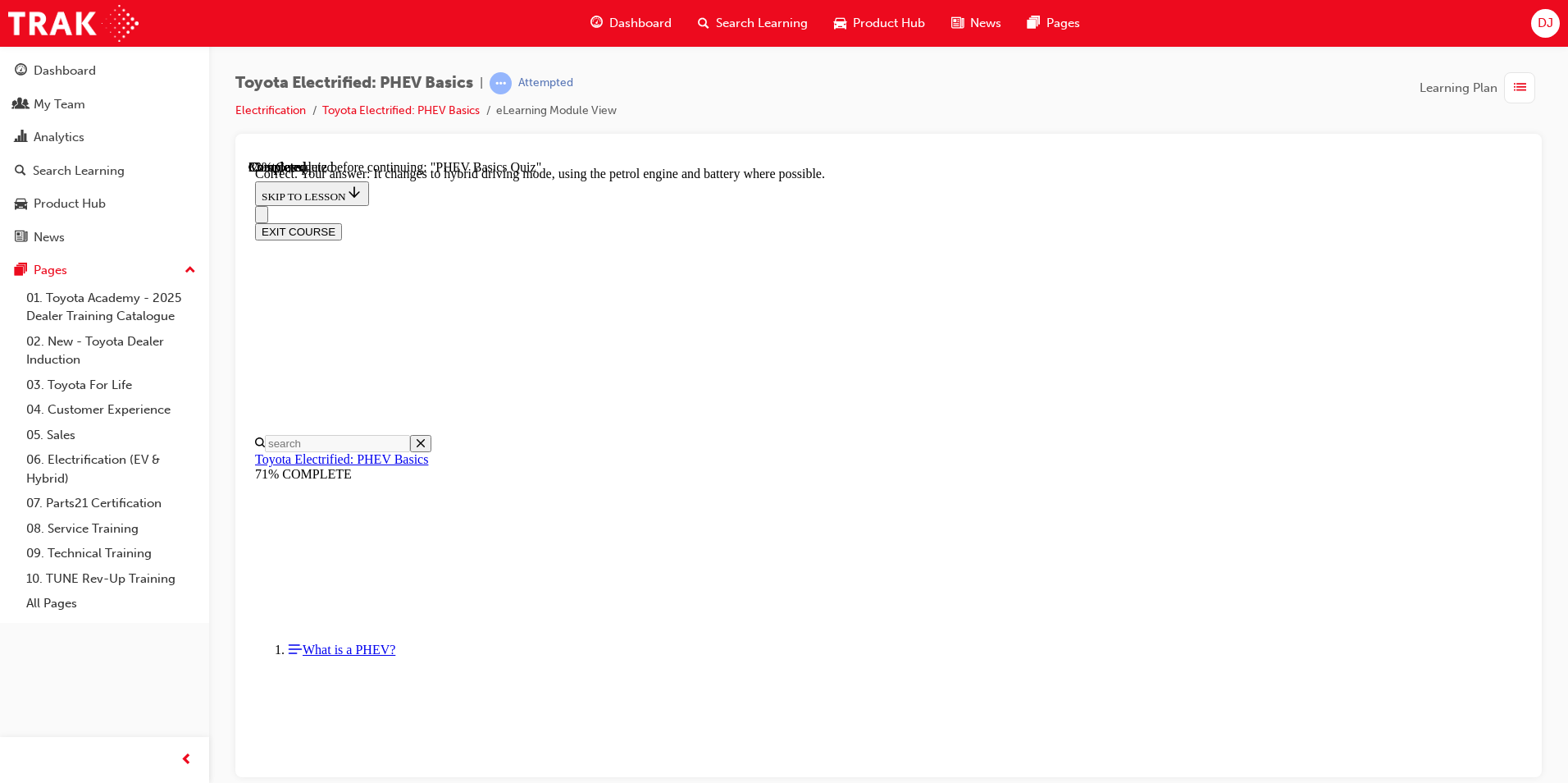
scroll to position [148, 0]
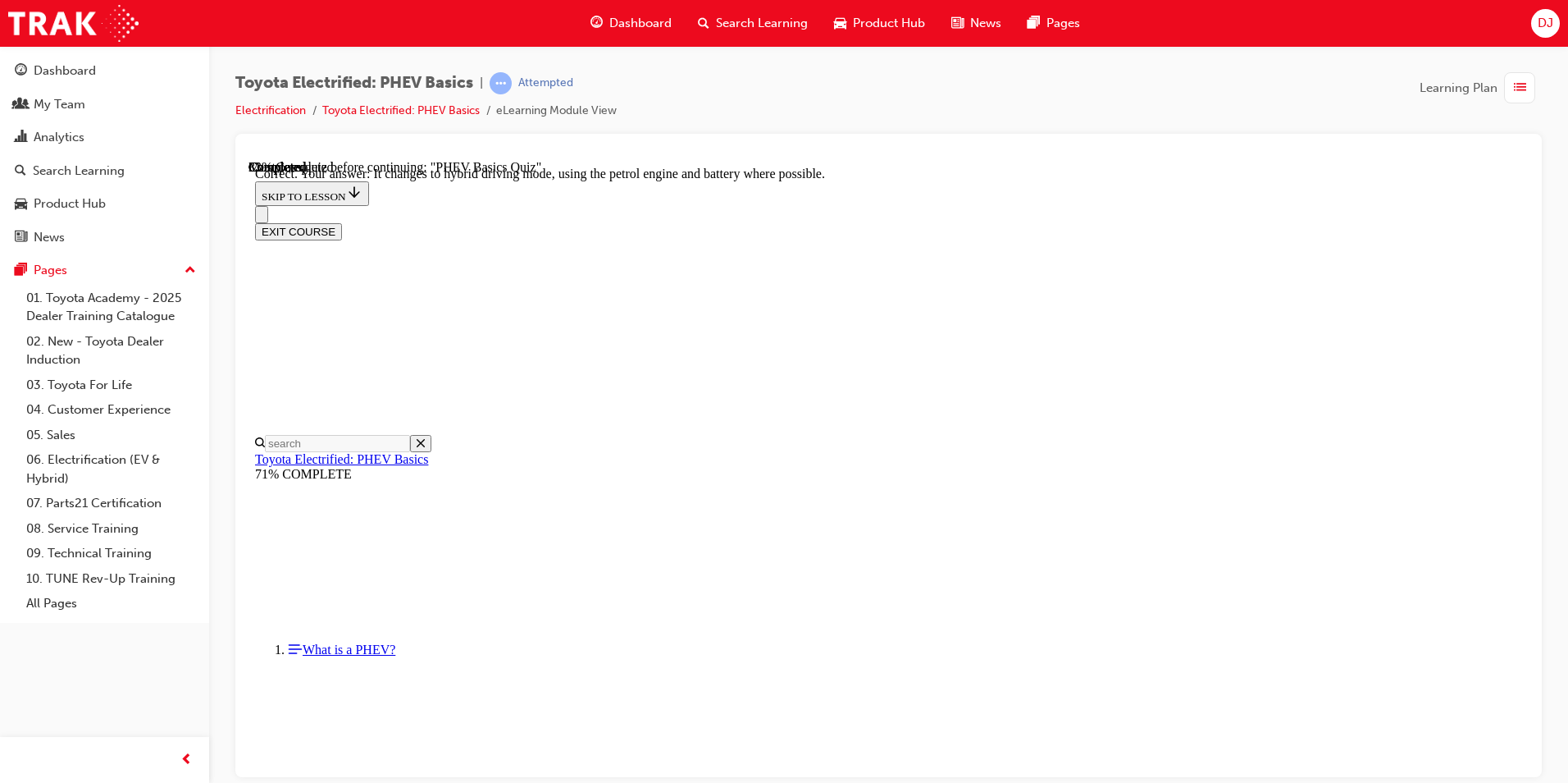
radio input "true"
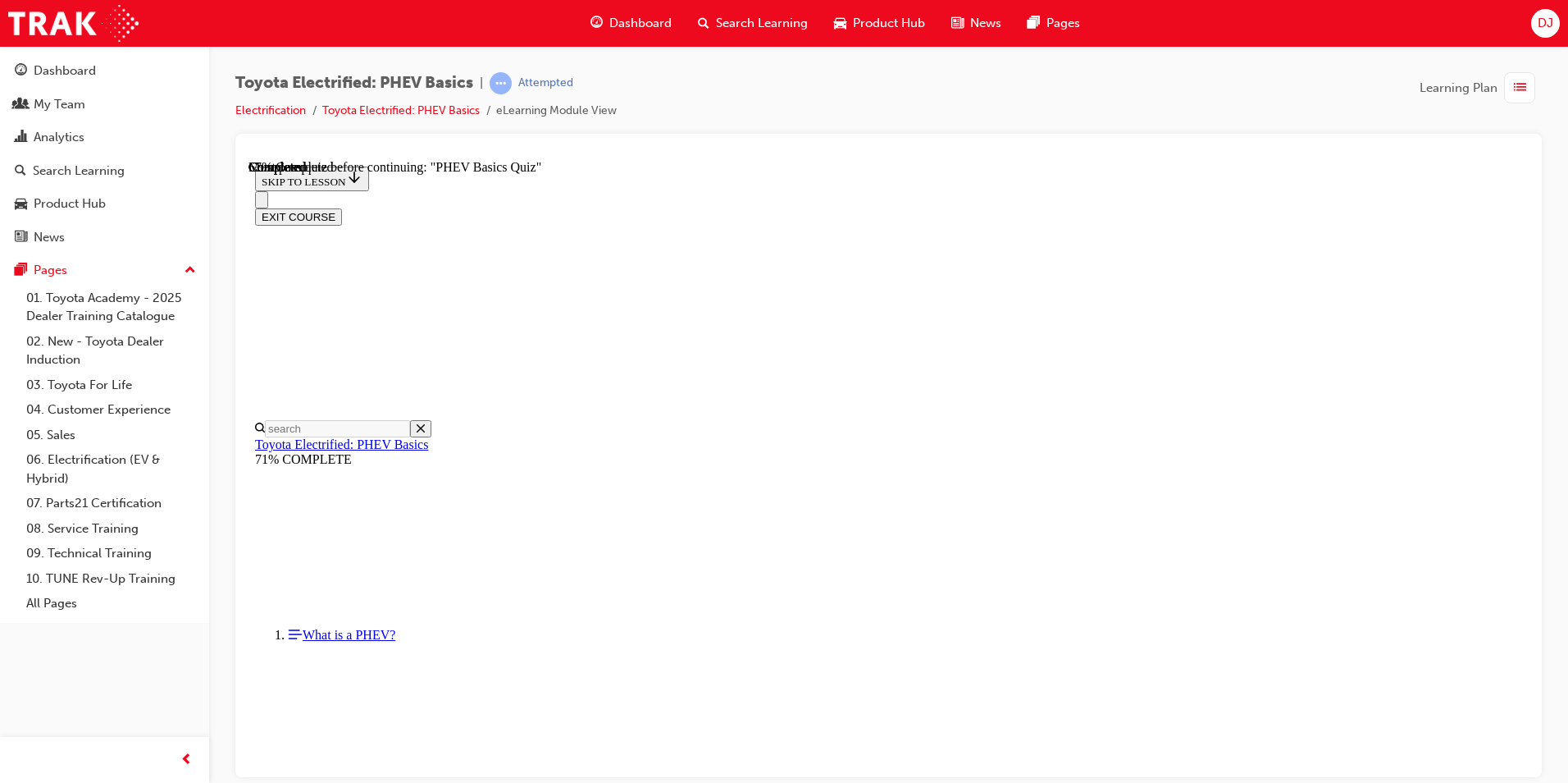
radio input "true"
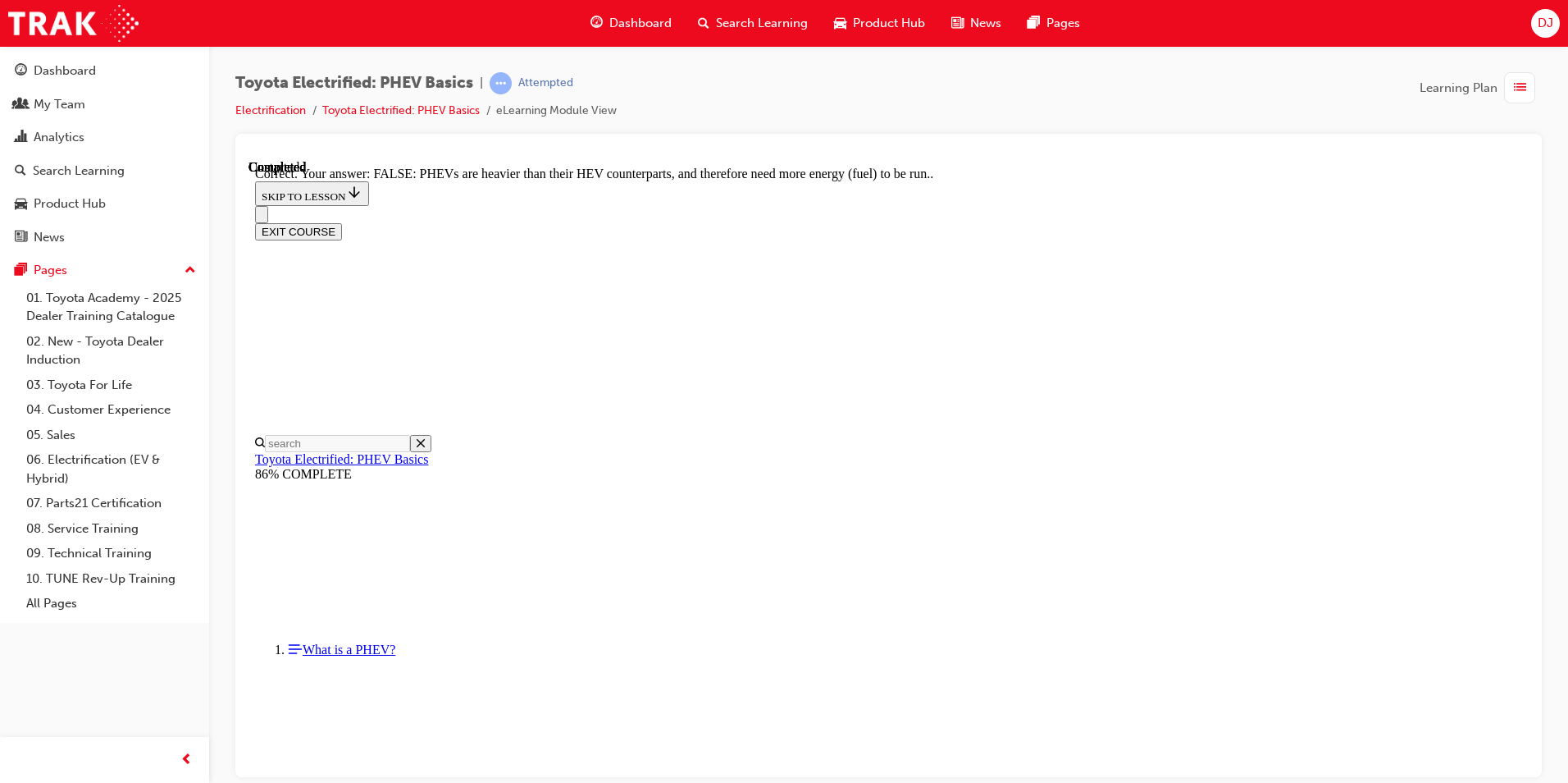
scroll to position [254, 0]
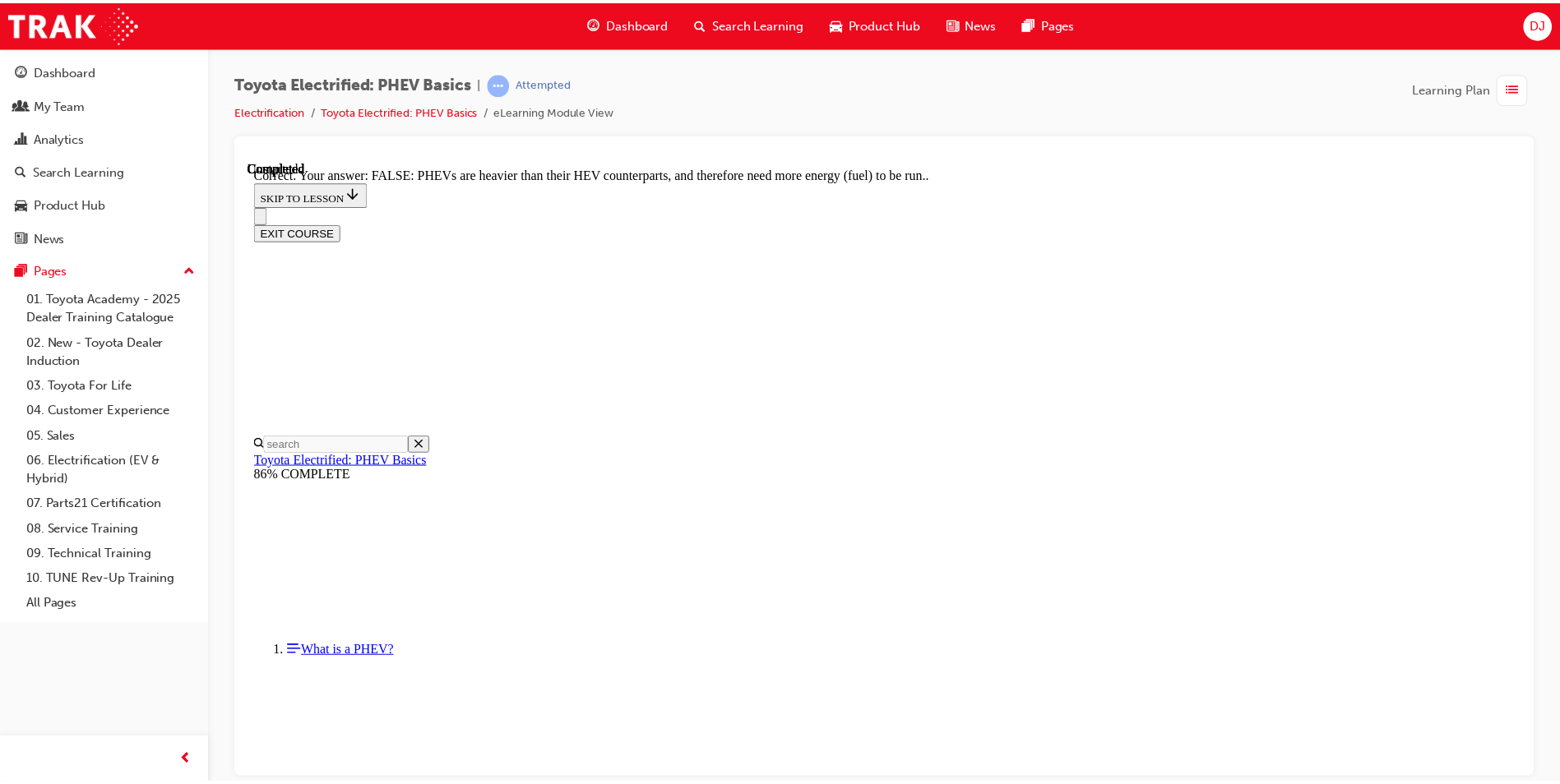
scroll to position [0, 0]
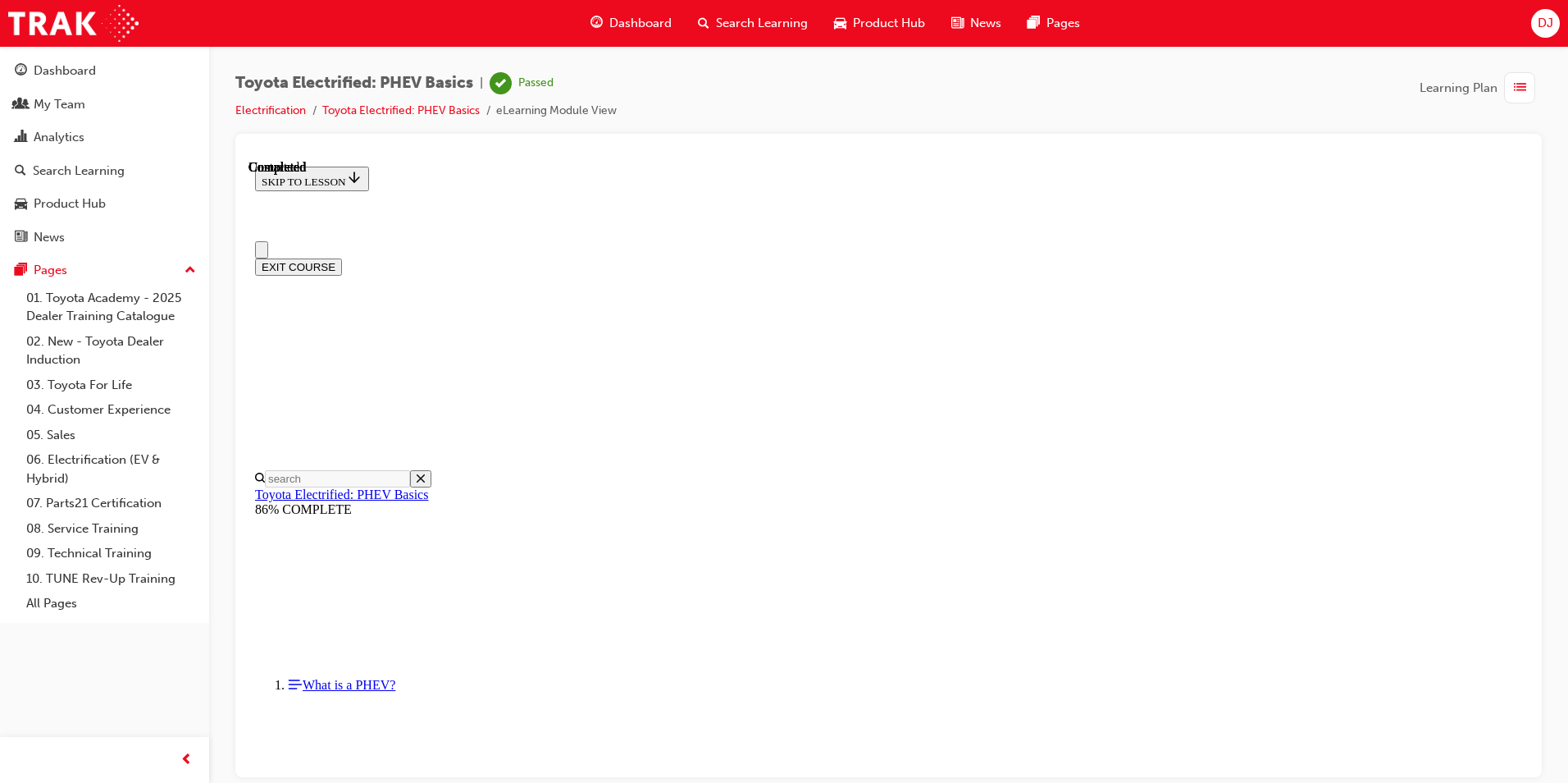
click at [638, 22] on span "Dashboard" at bounding box center [641, 23] width 63 height 19
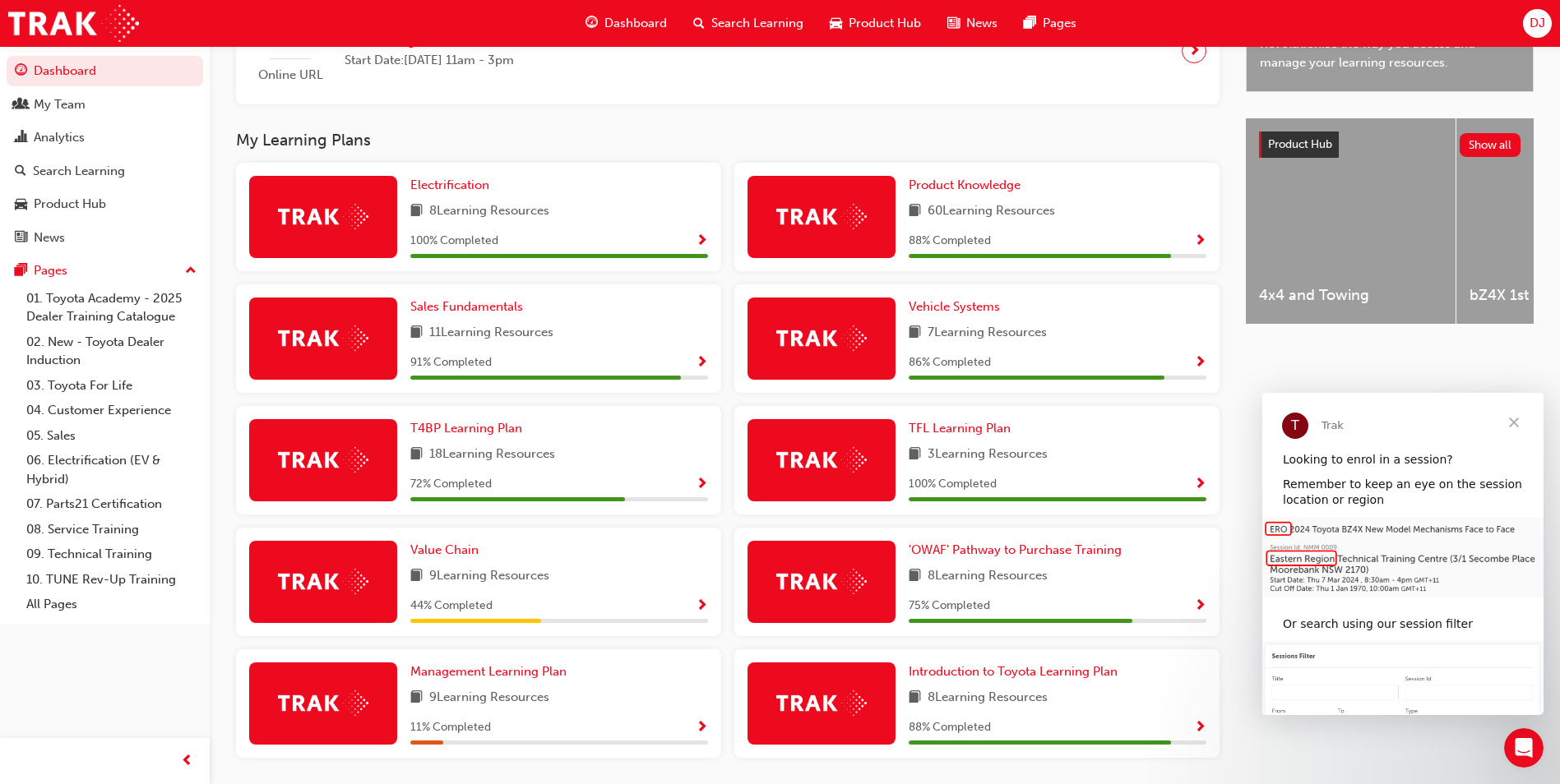
scroll to position [575, 0]
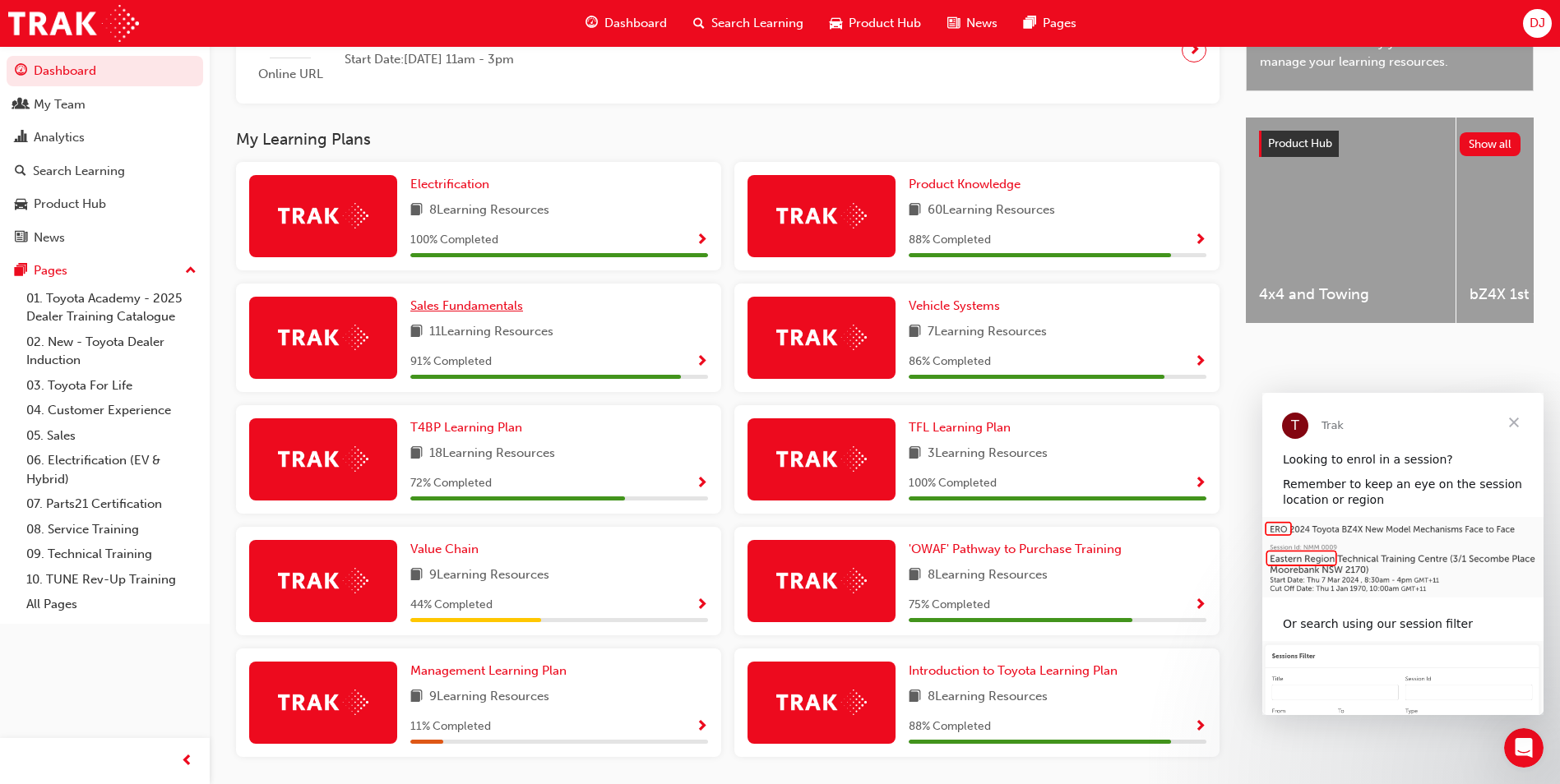
click at [462, 309] on span "Sales Fundamentals" at bounding box center [466, 306] width 112 height 14
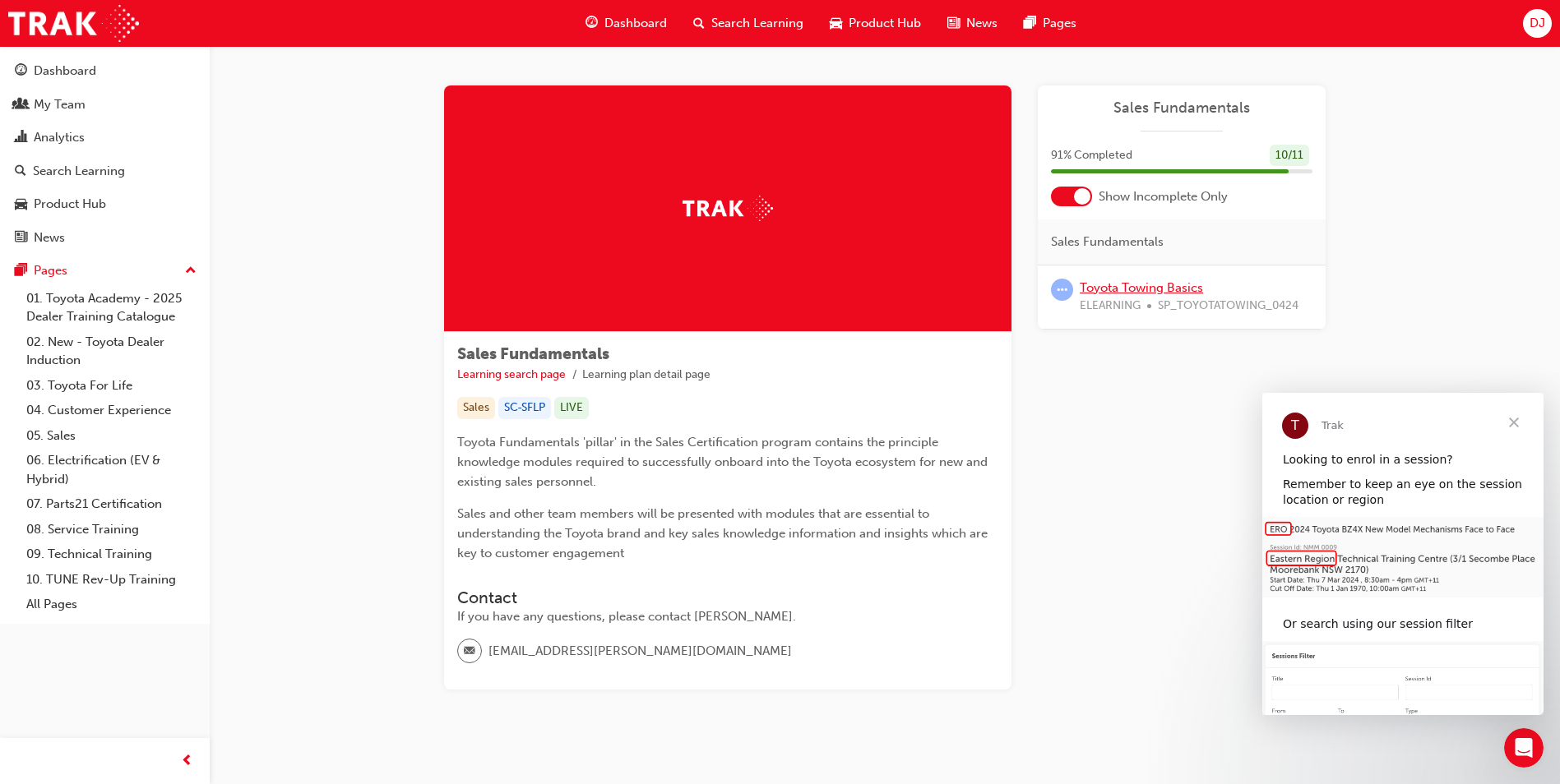
click at [1128, 289] on link "Toyota Towing Basics" at bounding box center [1141, 287] width 123 height 14
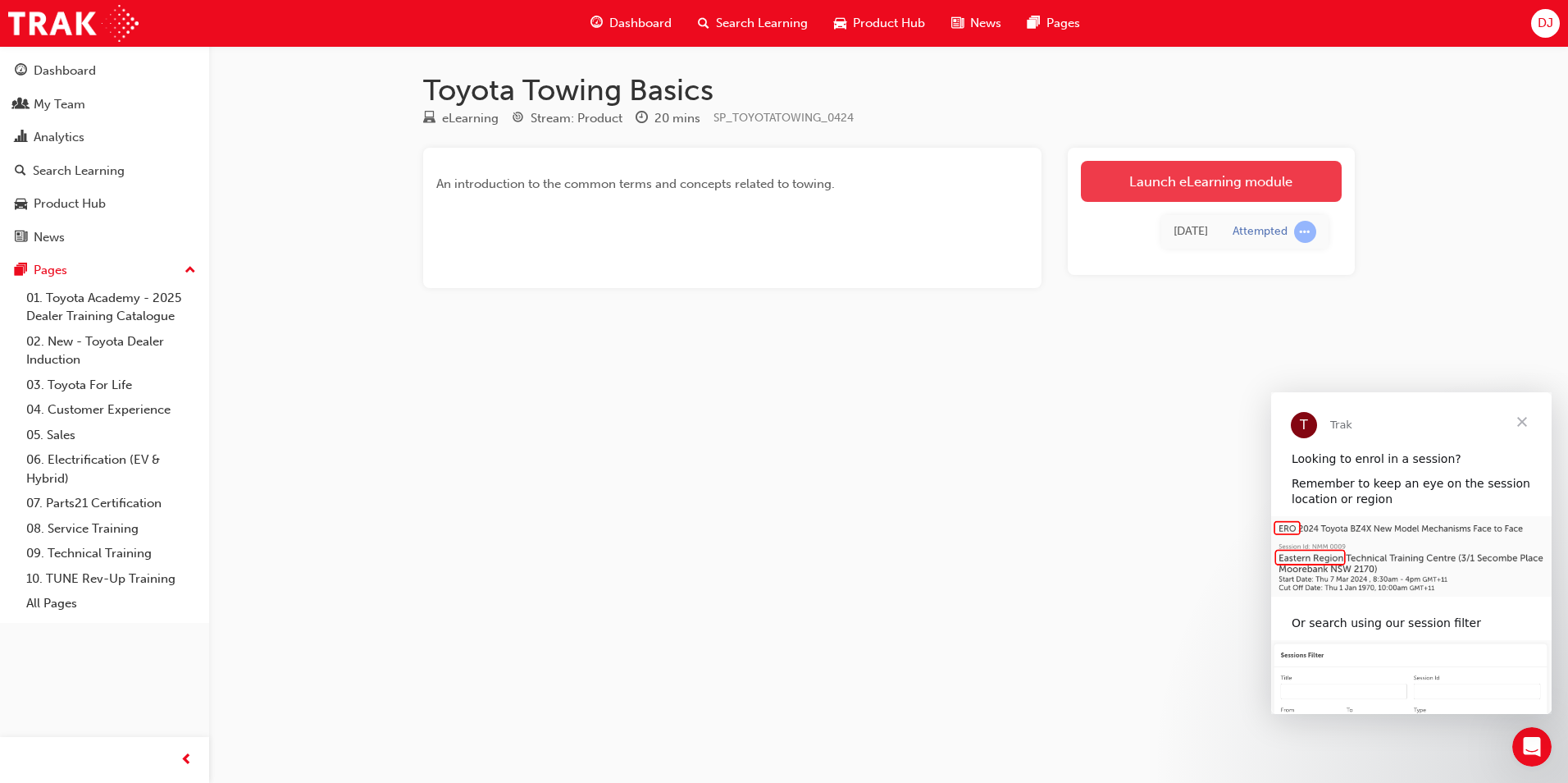
click at [1180, 179] on link "Launch eLearning module" at bounding box center [1211, 182] width 261 height 41
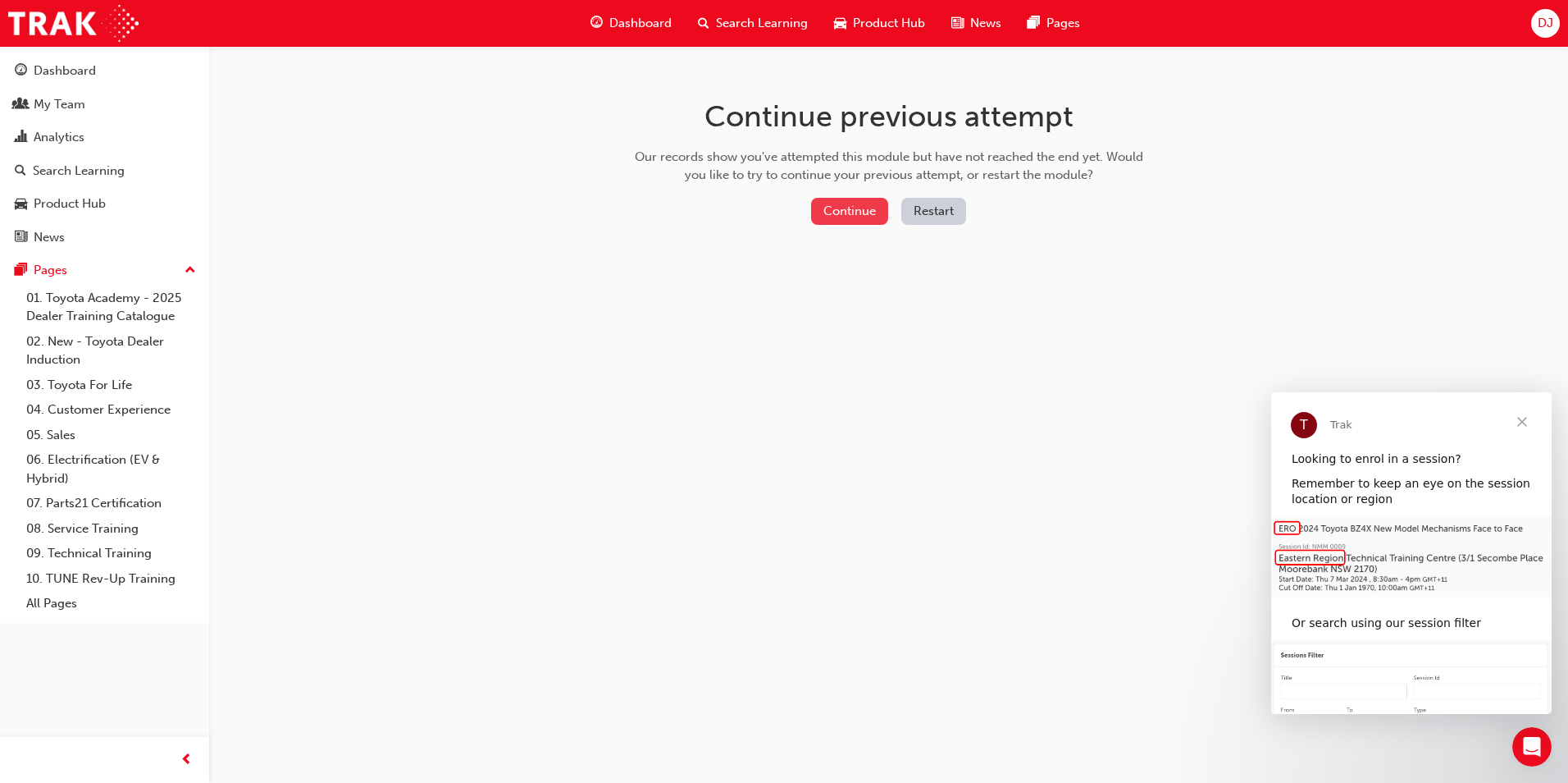
click at [847, 220] on button "Continue" at bounding box center [850, 211] width 77 height 27
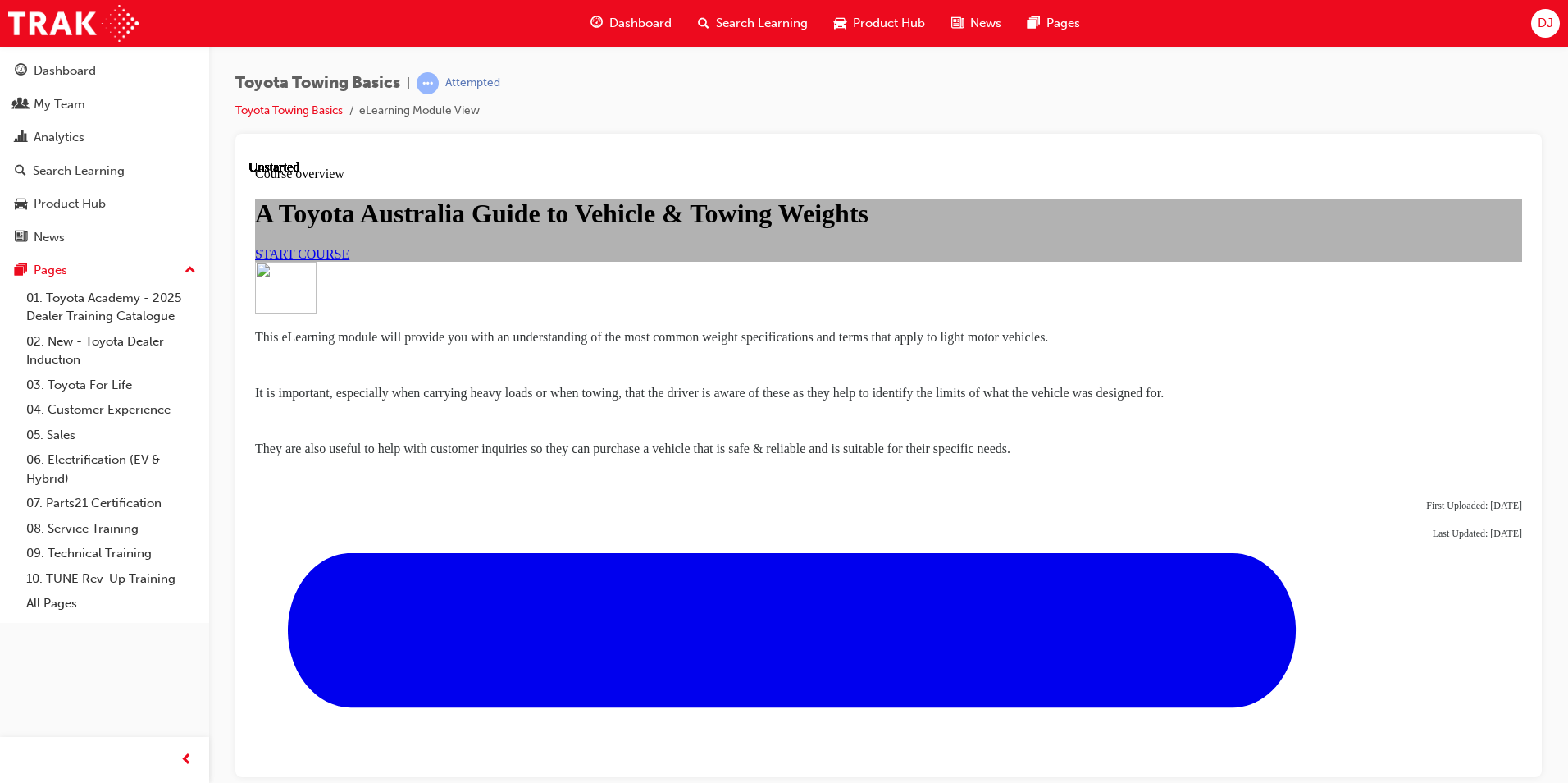
click at [349, 260] on span "START COURSE" at bounding box center [302, 254] width 94 height 14
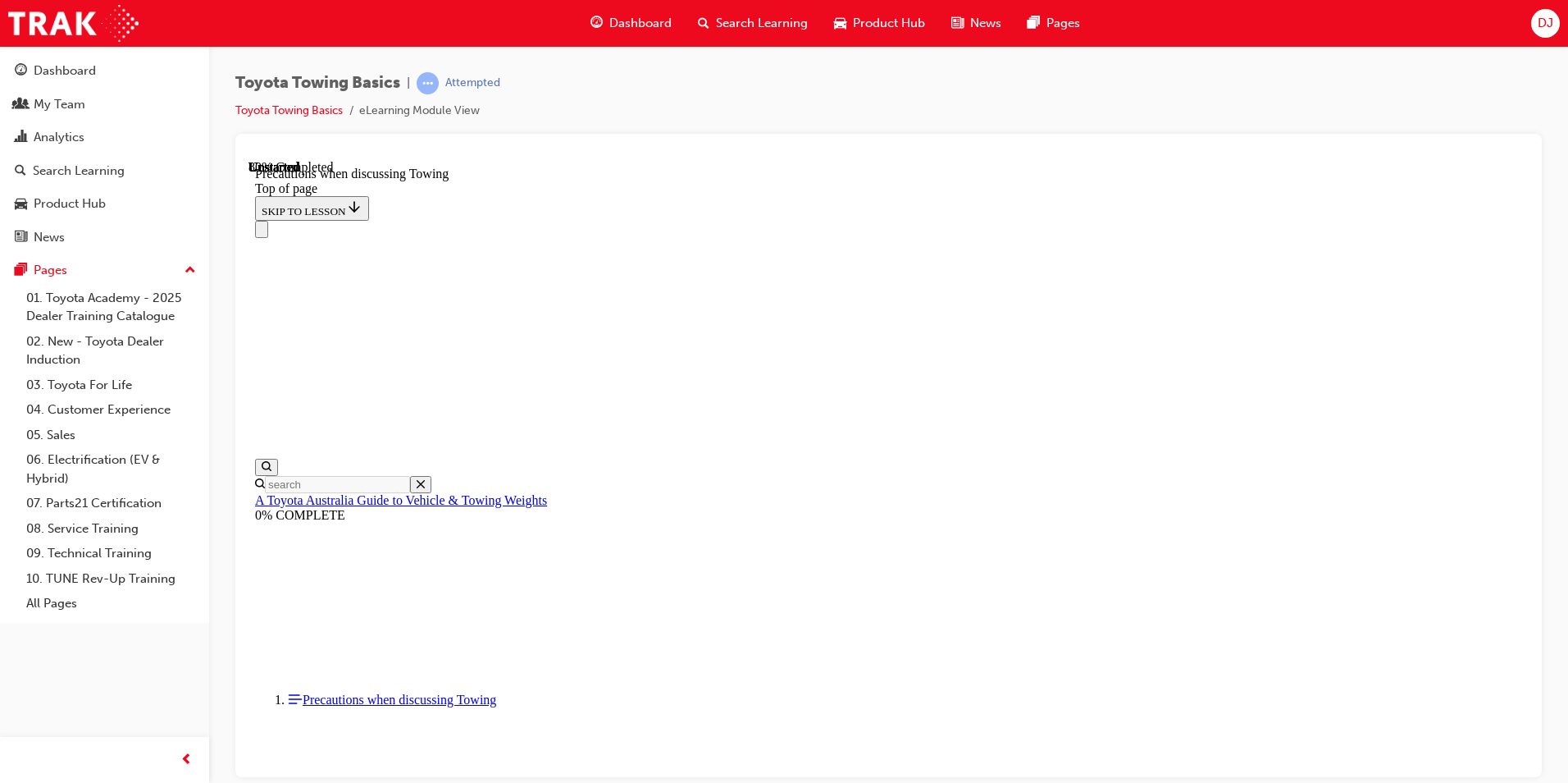
scroll to position [1740, 0]
drag, startPoint x: 995, startPoint y: 747, endPoint x: 1029, endPoint y: 693, distance: 63.8
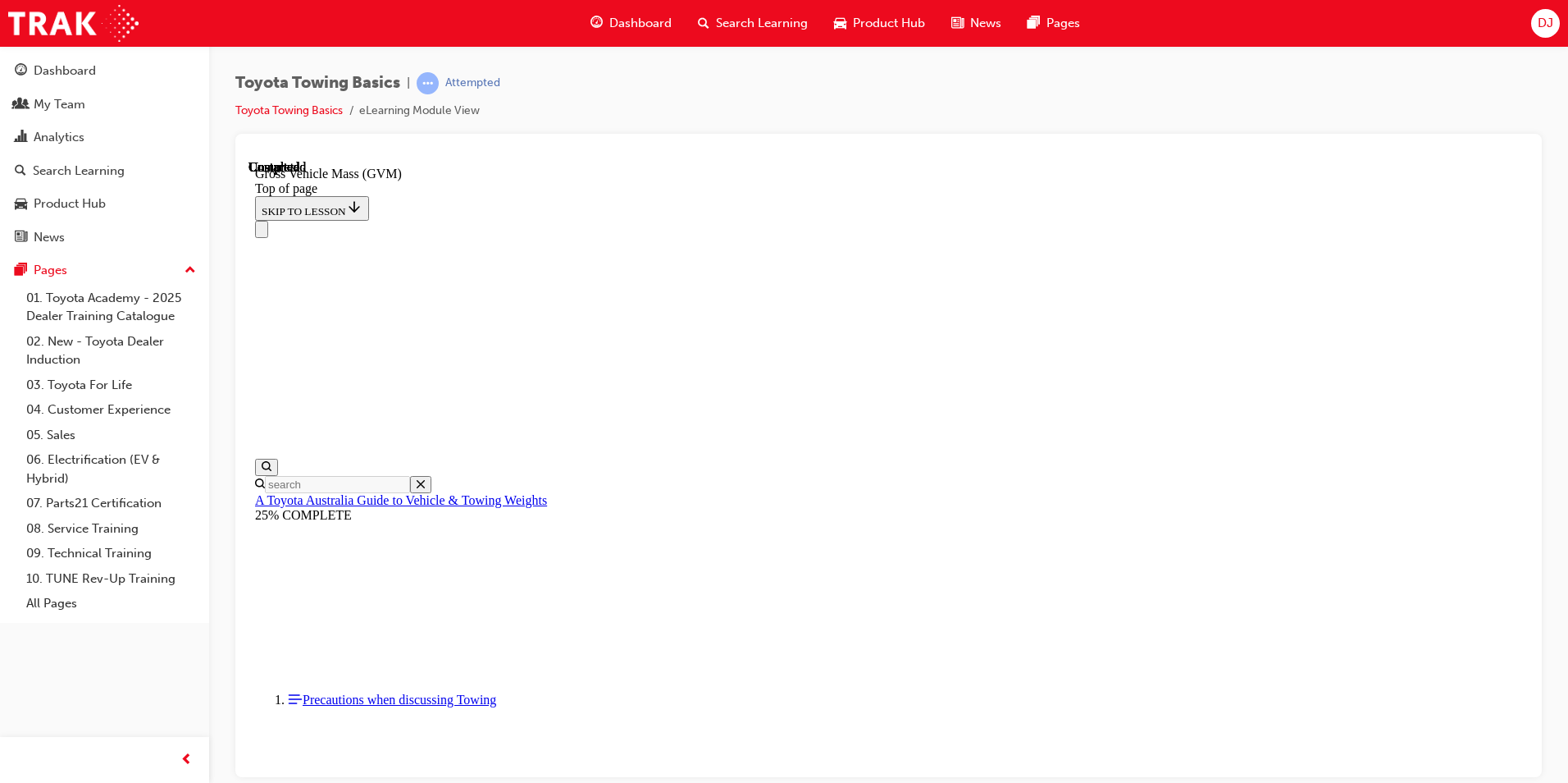
scroll to position [228, 0]
drag, startPoint x: 1017, startPoint y: 737, endPoint x: 1124, endPoint y: 594, distance: 178.6
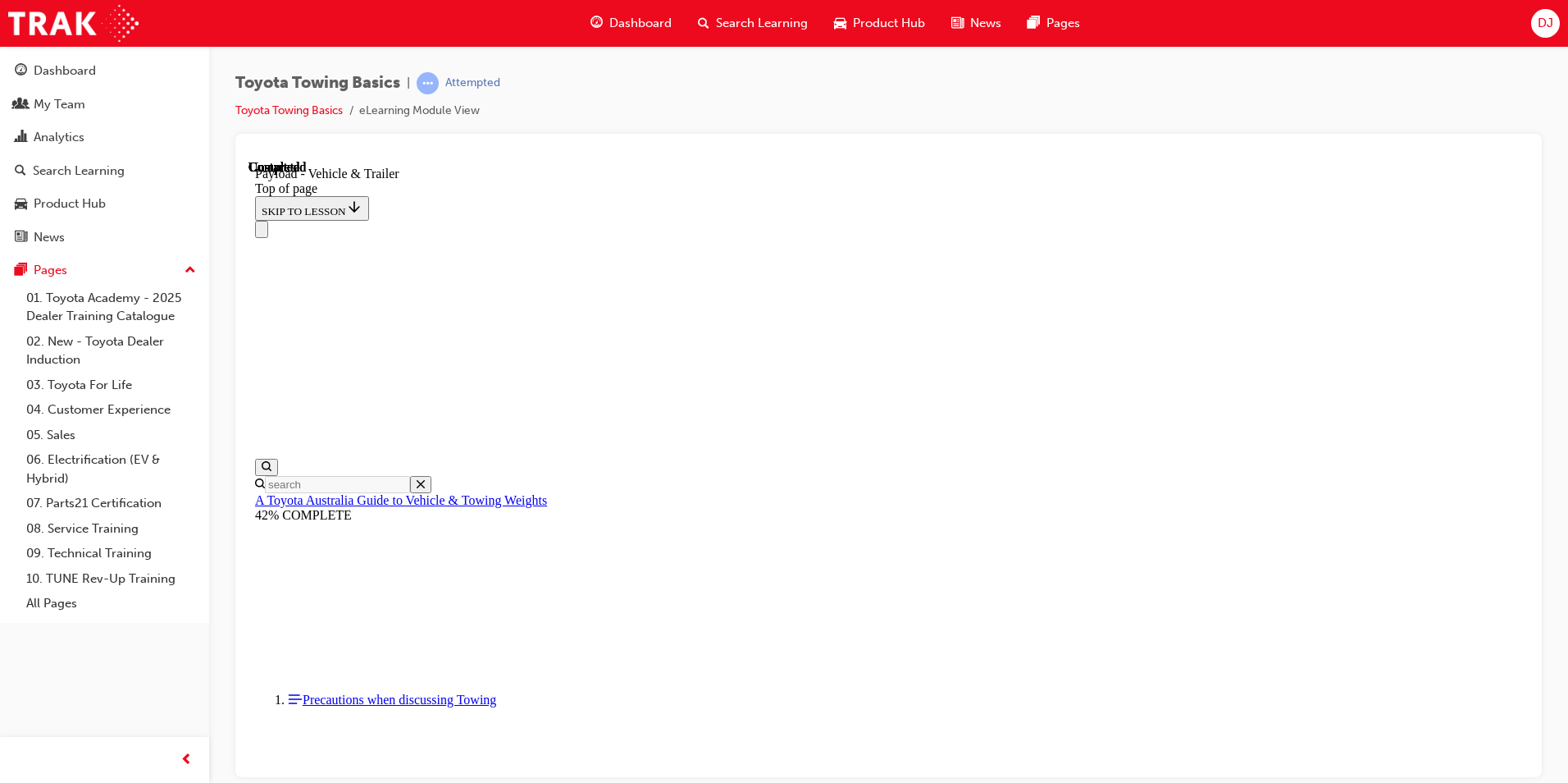
scroll to position [51, 0]
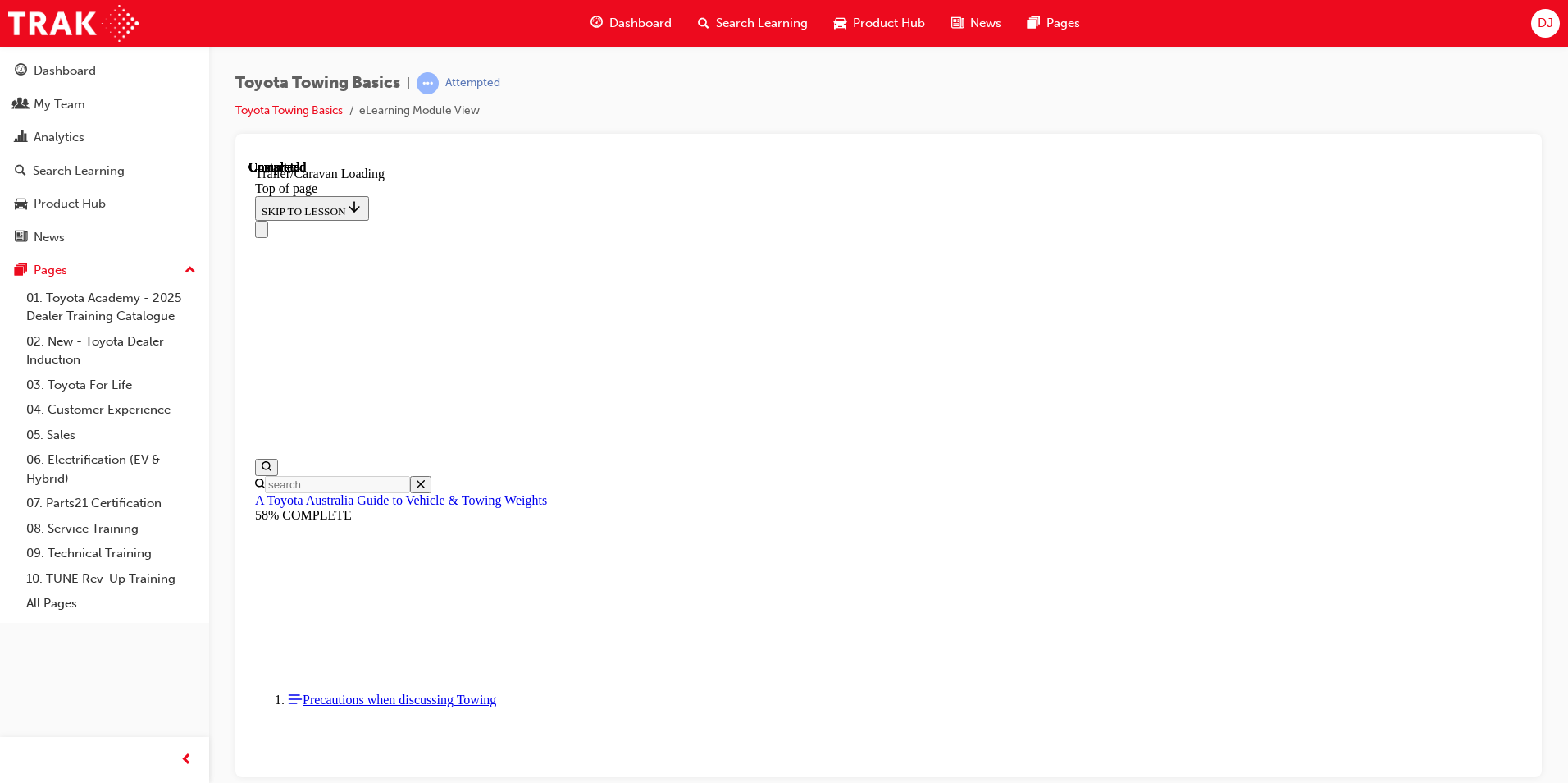
drag, startPoint x: 1009, startPoint y: 748, endPoint x: 1016, endPoint y: 738, distance: 12.2
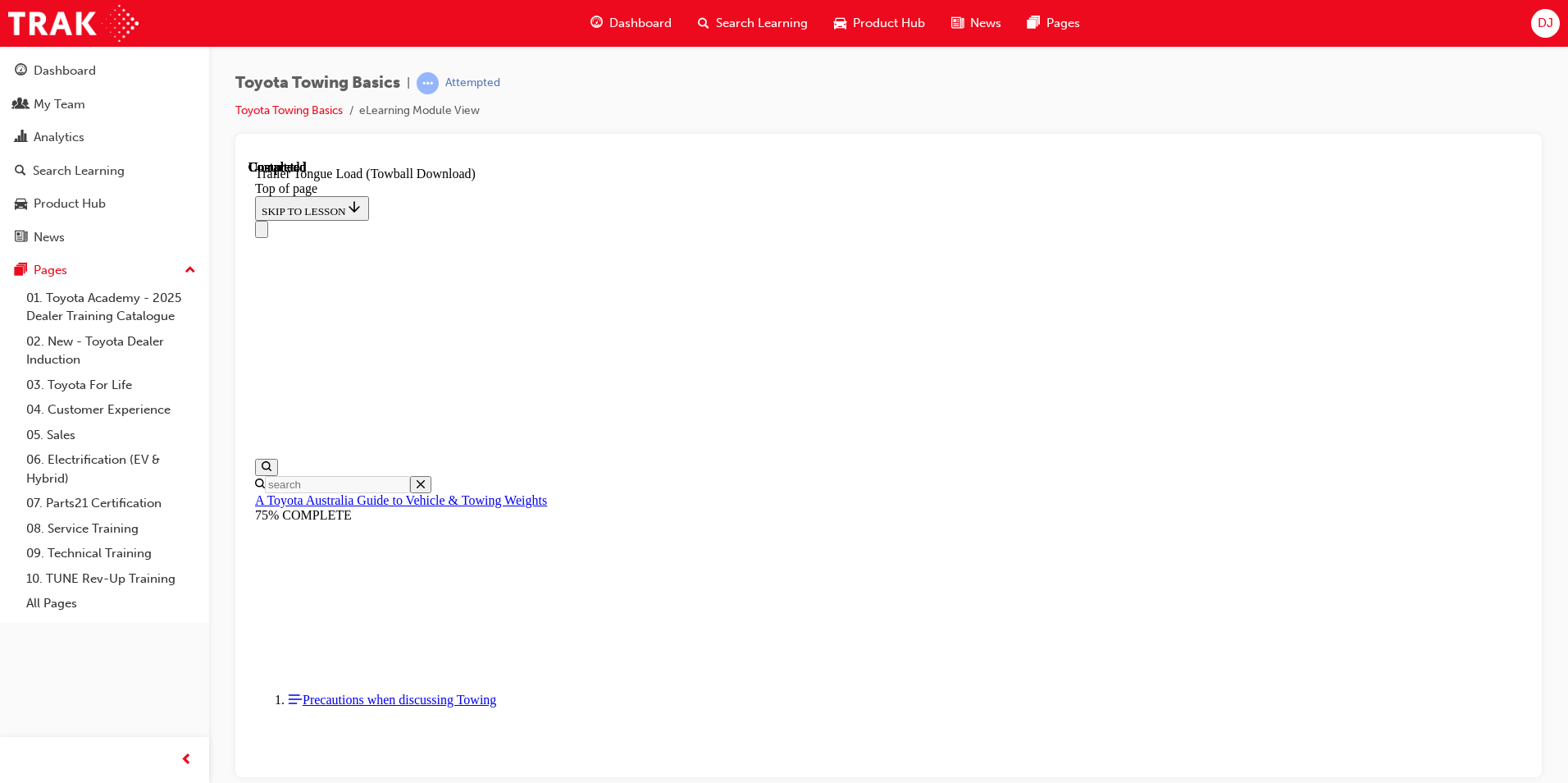
drag, startPoint x: 1011, startPoint y: 17602, endPoint x: 689, endPoint y: 17429, distance: 365.5
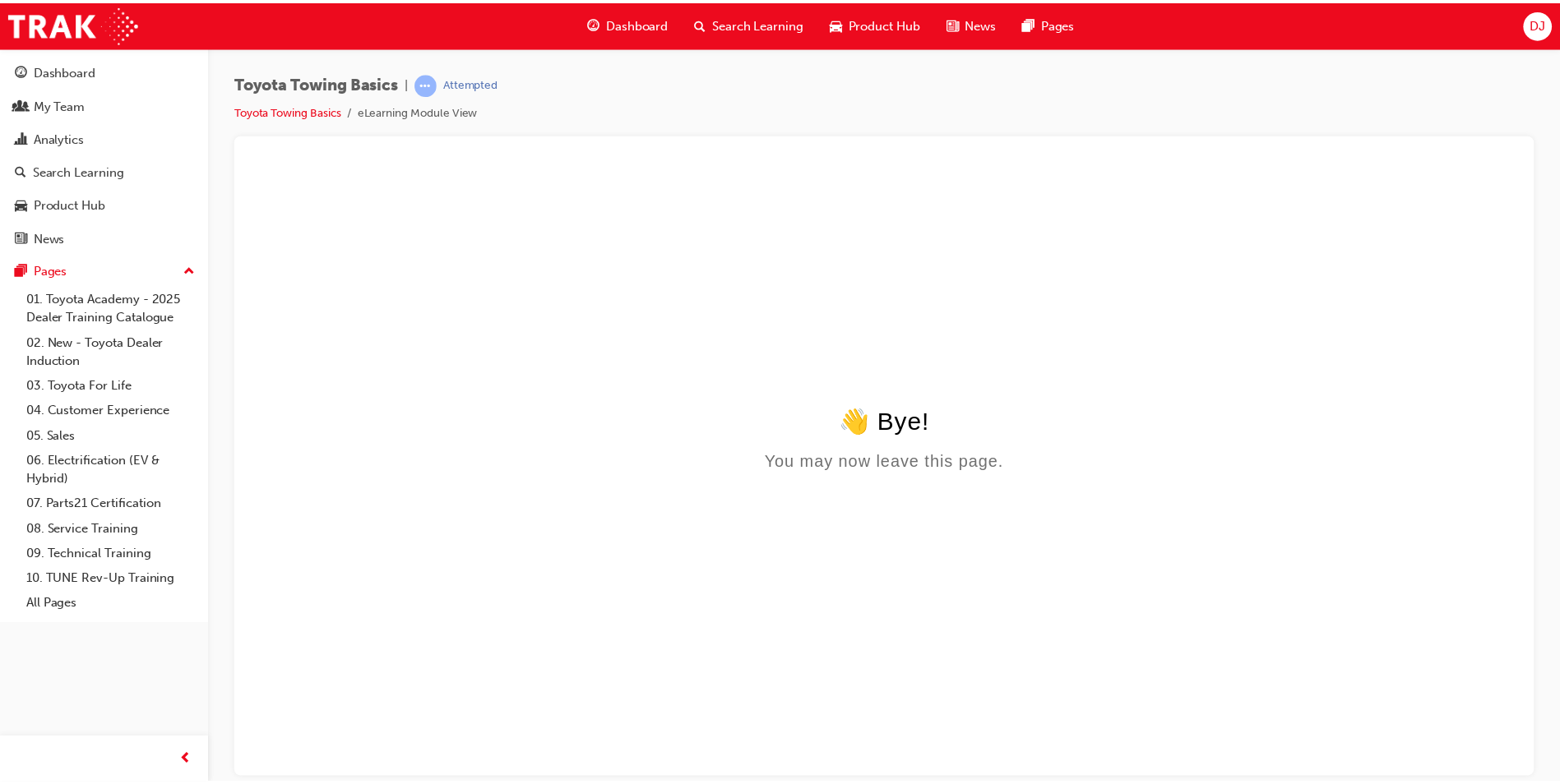
scroll to position [0, 0]
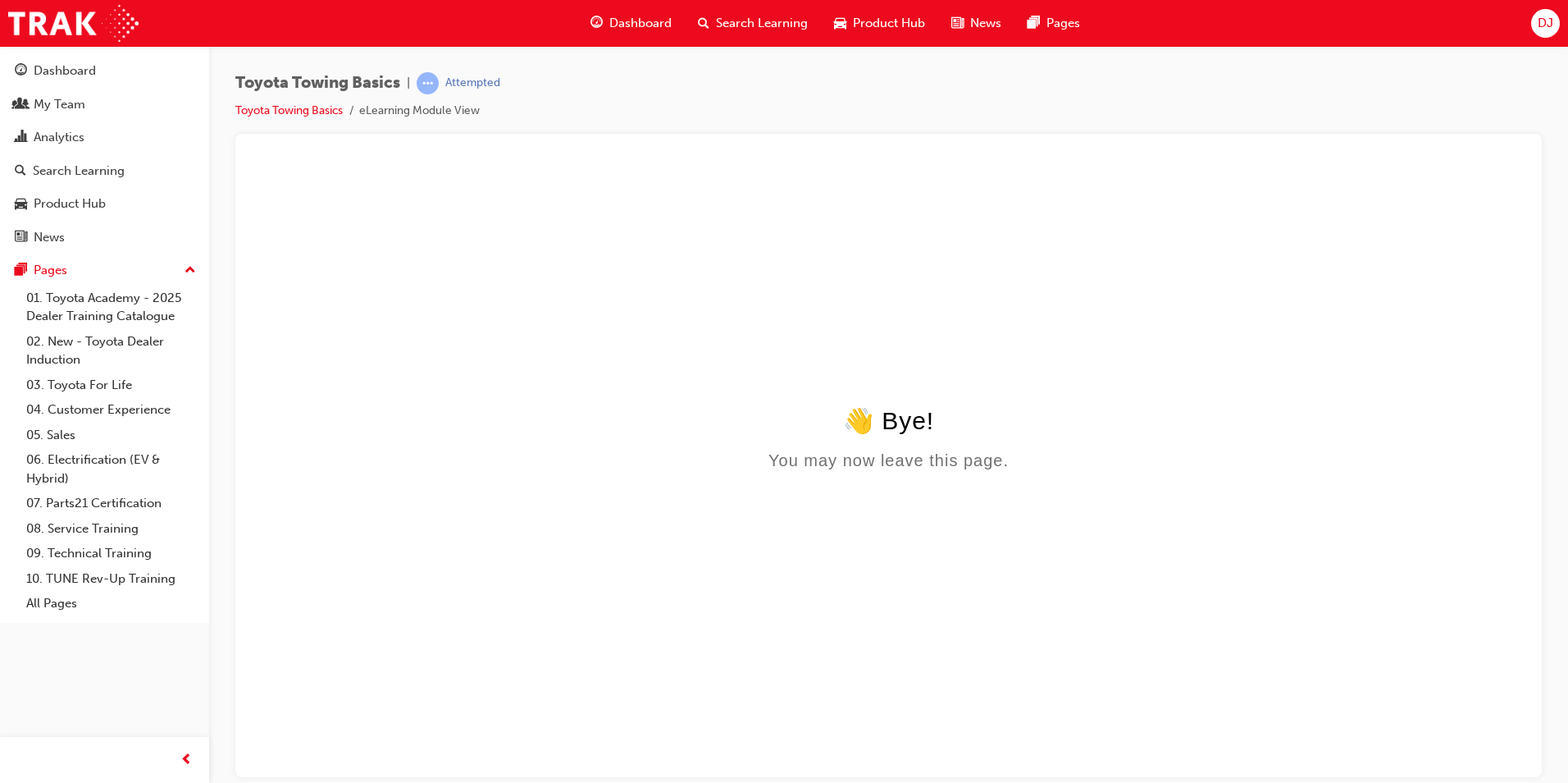
click at [642, 27] on span "Dashboard" at bounding box center [641, 23] width 63 height 19
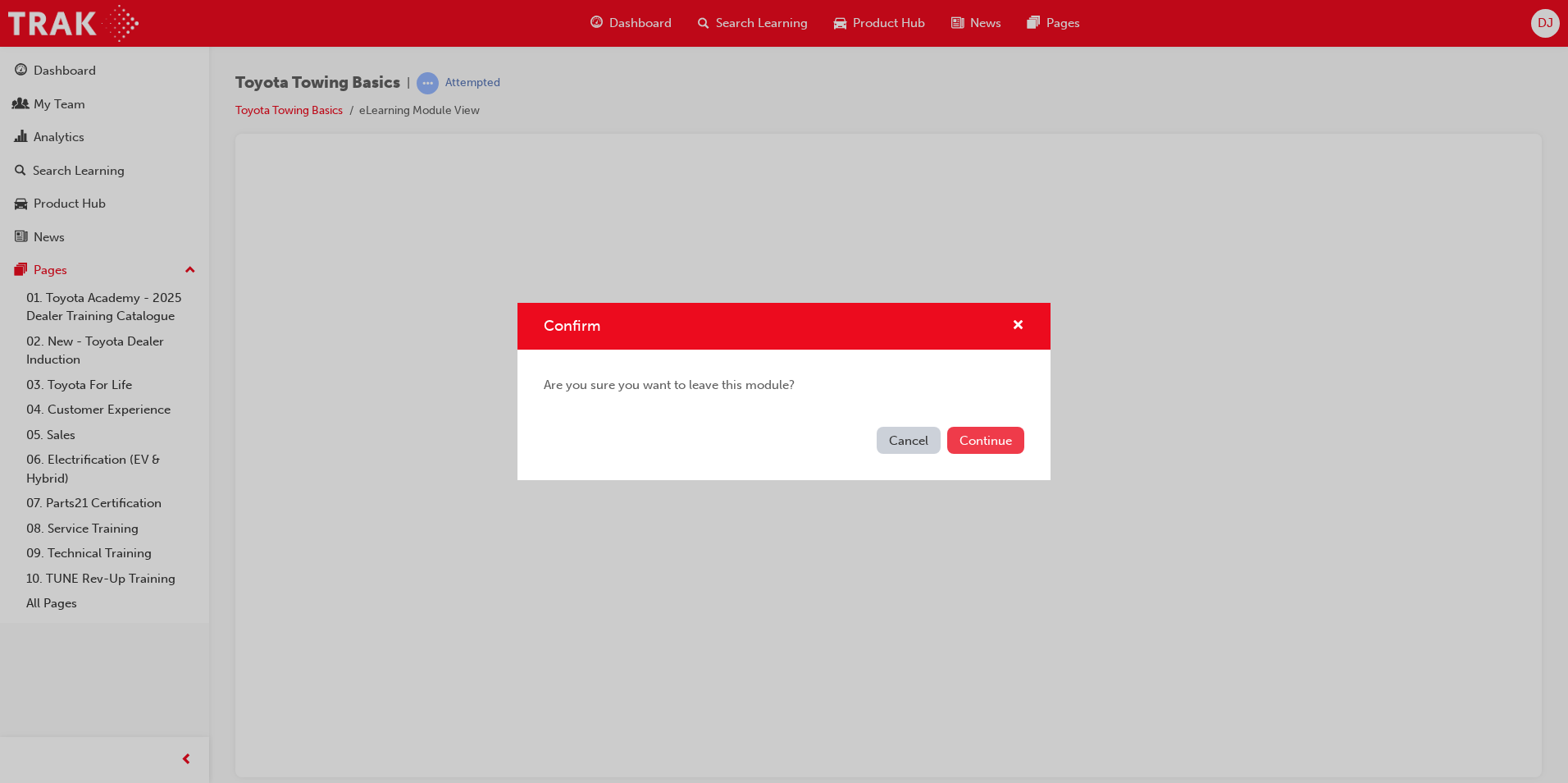
click at [1001, 437] on button "Continue" at bounding box center [986, 440] width 77 height 27
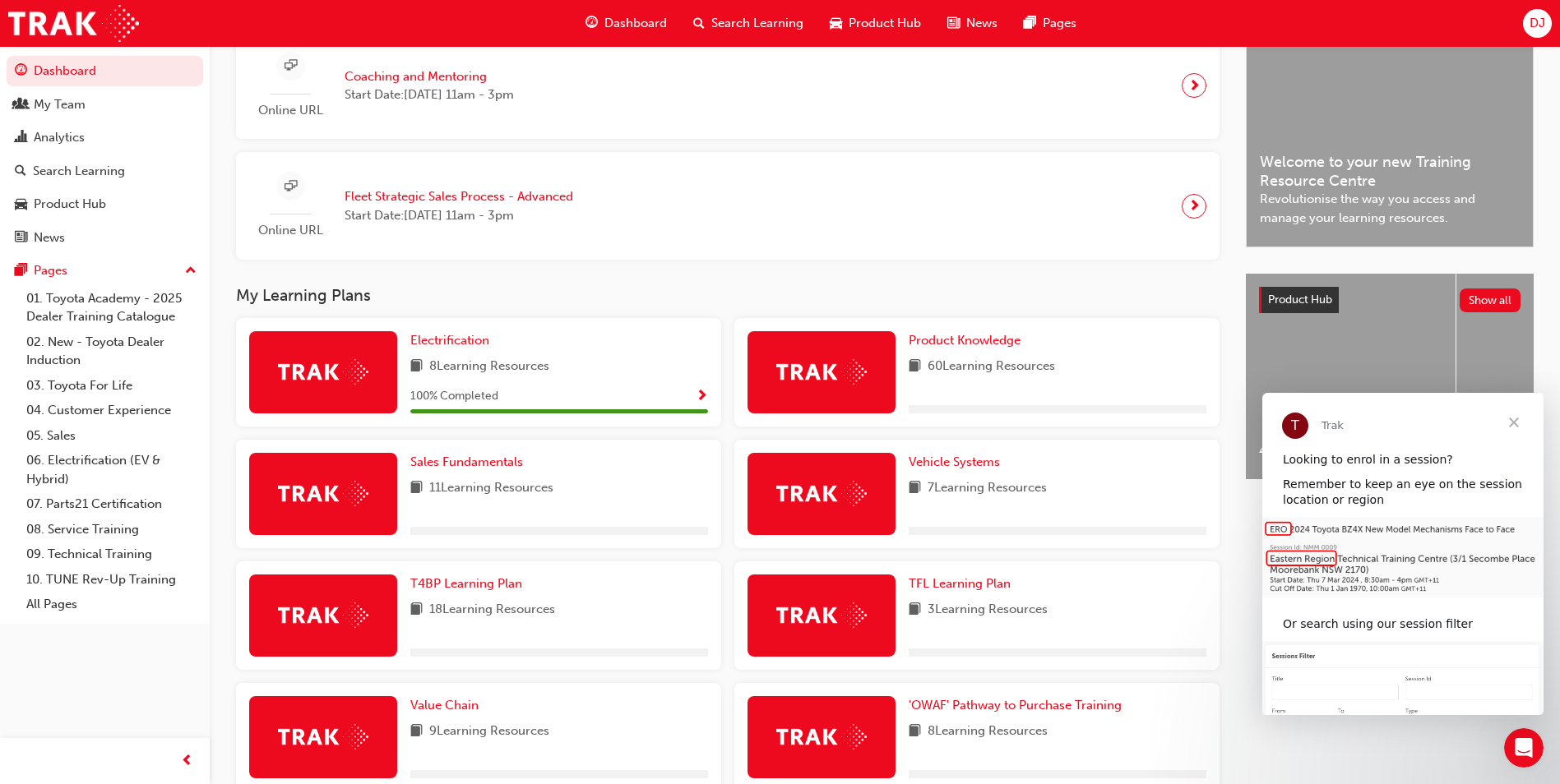
scroll to position [493, 0]
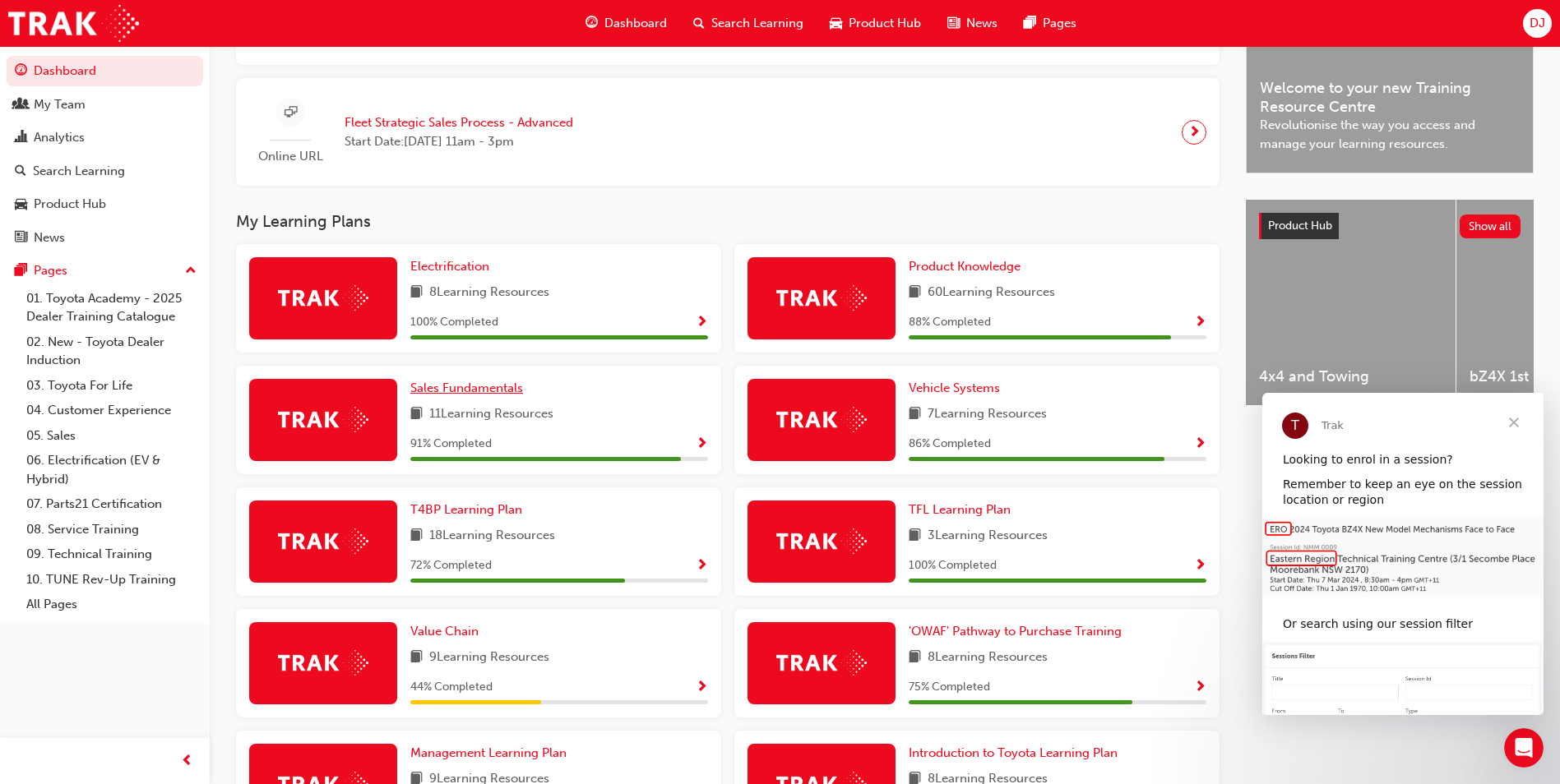
click at [511, 395] on span "Sales Fundamentals" at bounding box center [466, 388] width 112 height 14
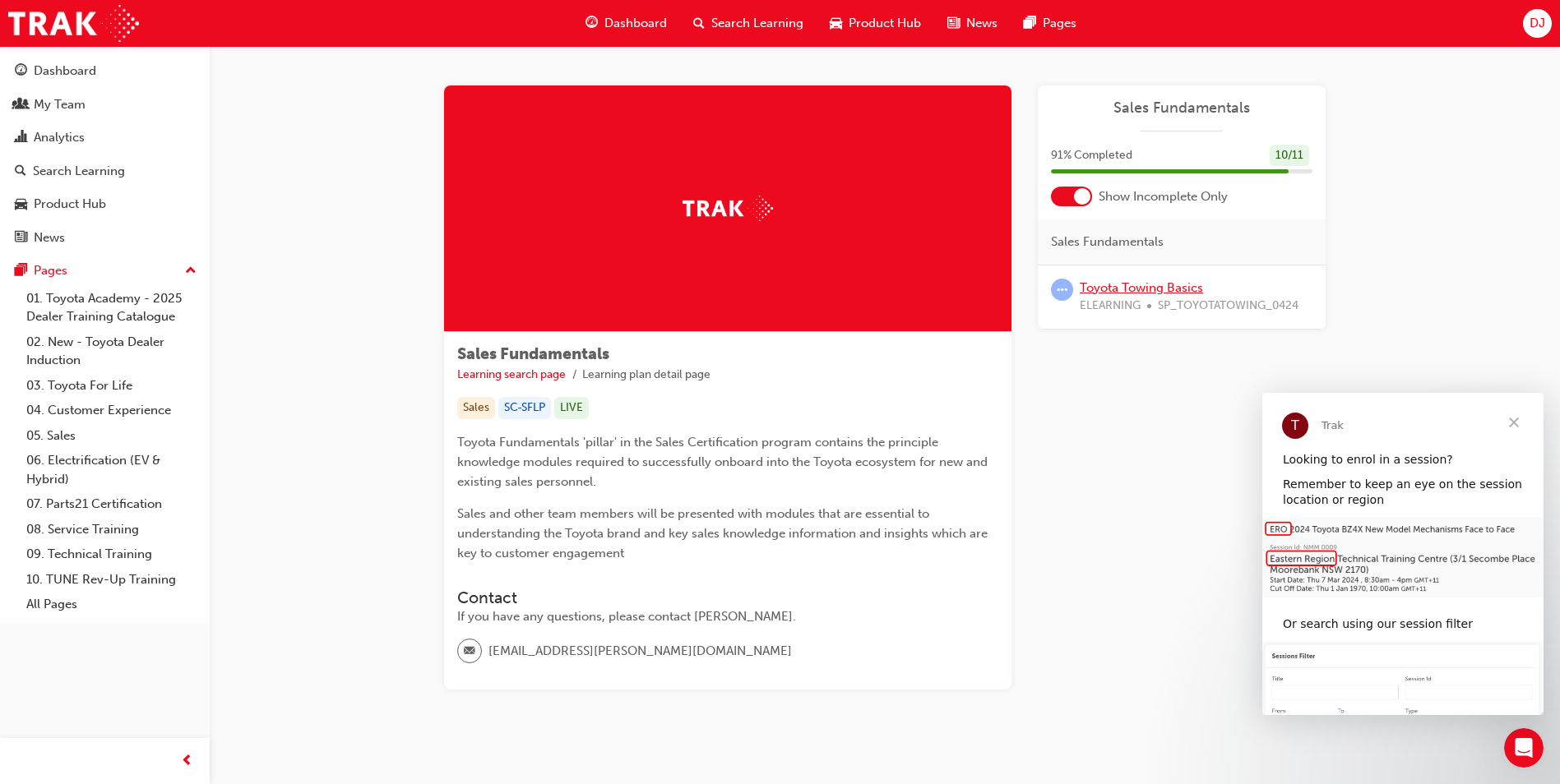
click at [1128, 292] on link "Toyota Towing Basics" at bounding box center [1141, 287] width 123 height 14
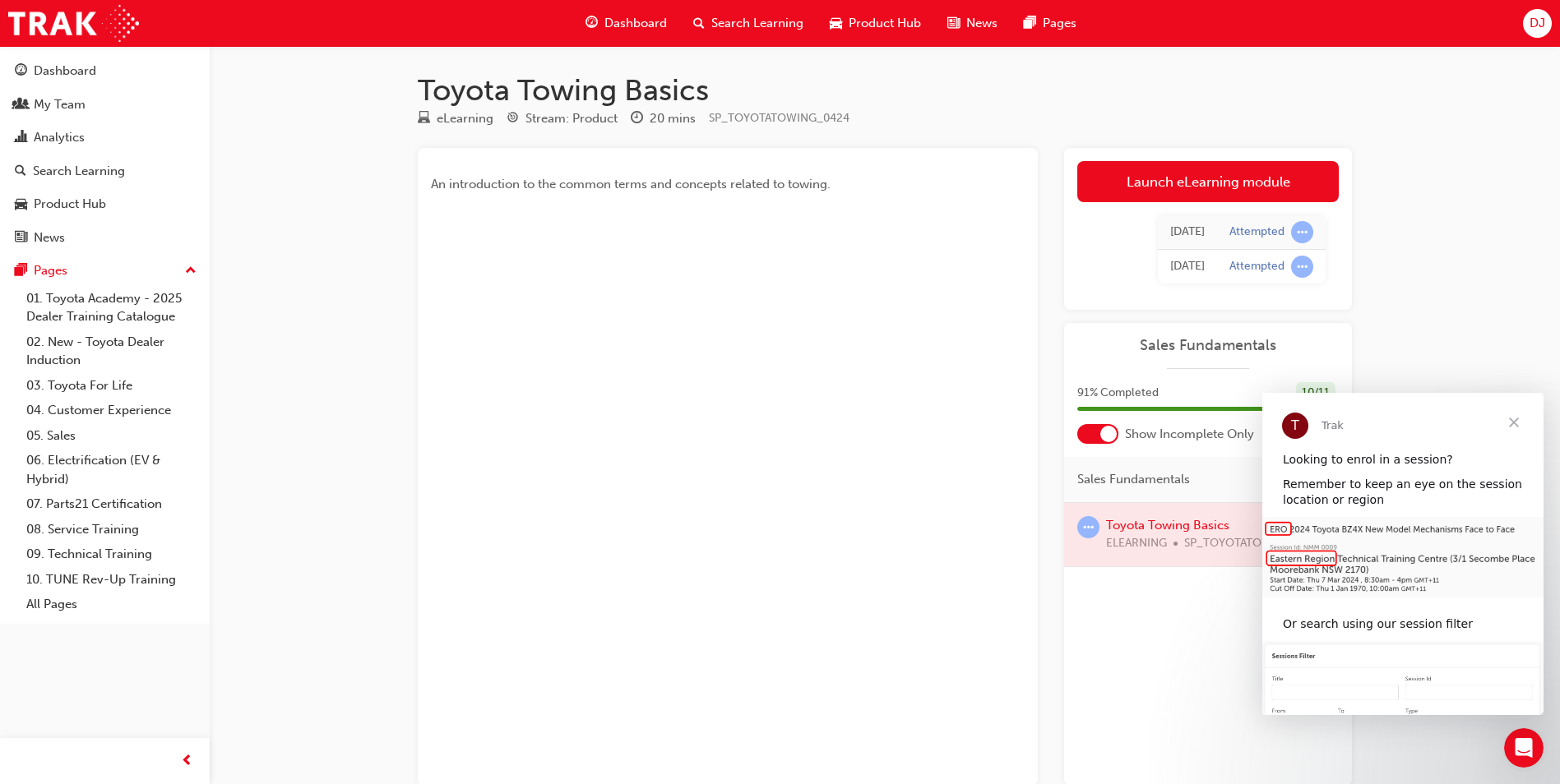
click at [1512, 421] on span "Close" at bounding box center [1513, 422] width 59 height 59
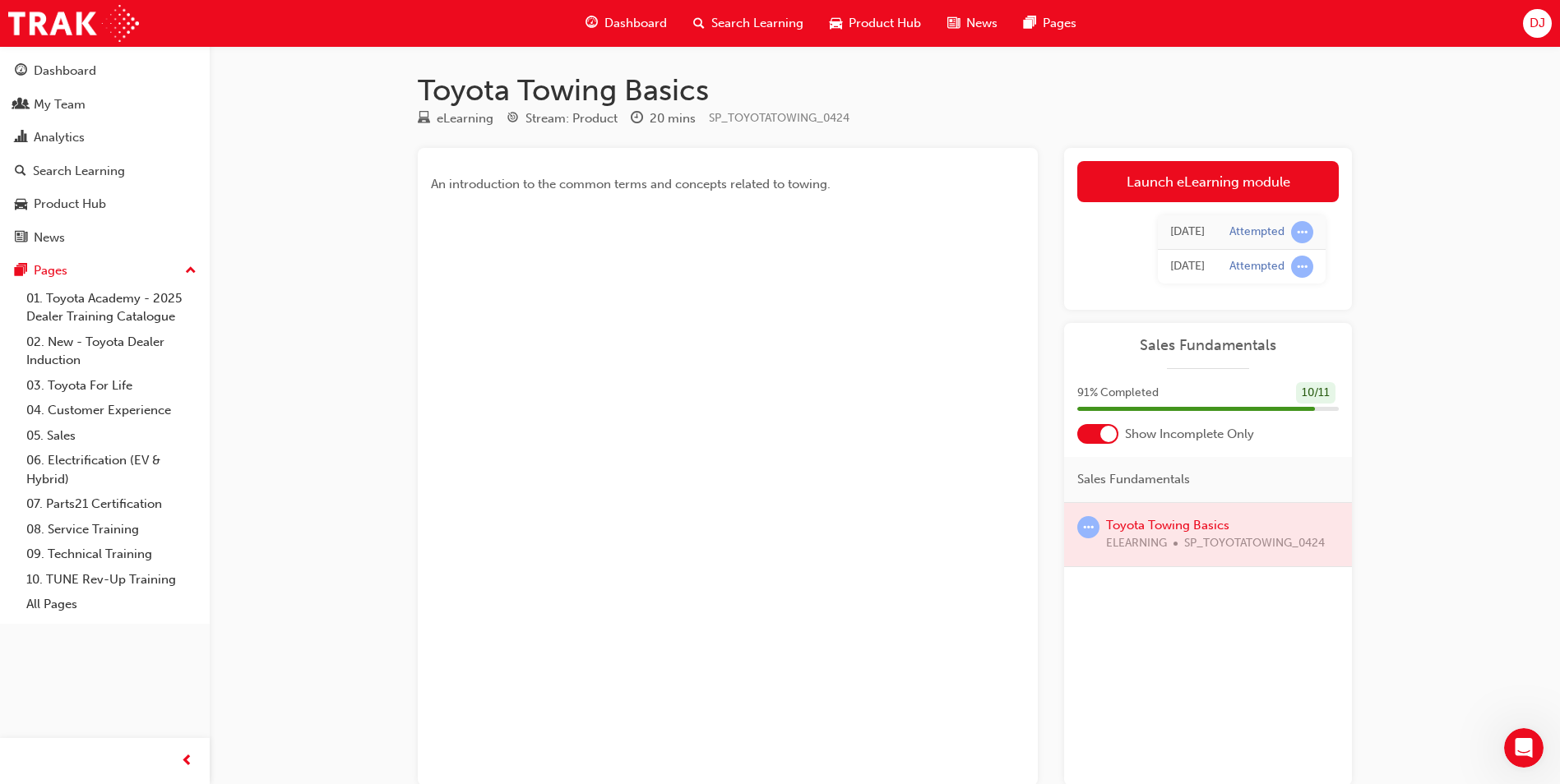
click at [1168, 524] on div at bounding box center [1207, 535] width 288 height 64
click at [1207, 342] on span "Sales Fundamentals" at bounding box center [1207, 345] width 261 height 19
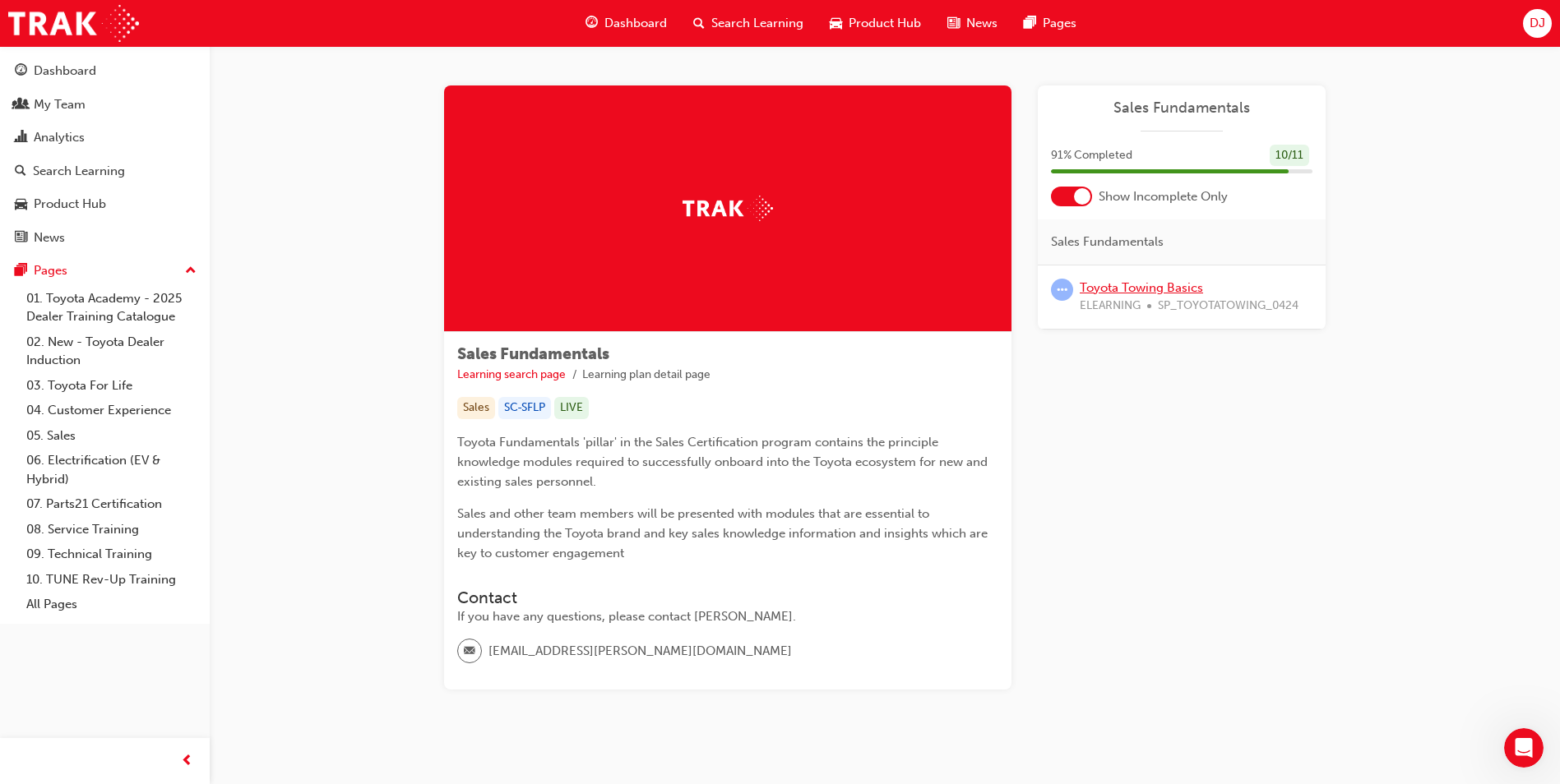
click at [1163, 289] on link "Toyota Towing Basics" at bounding box center [1141, 287] width 123 height 14
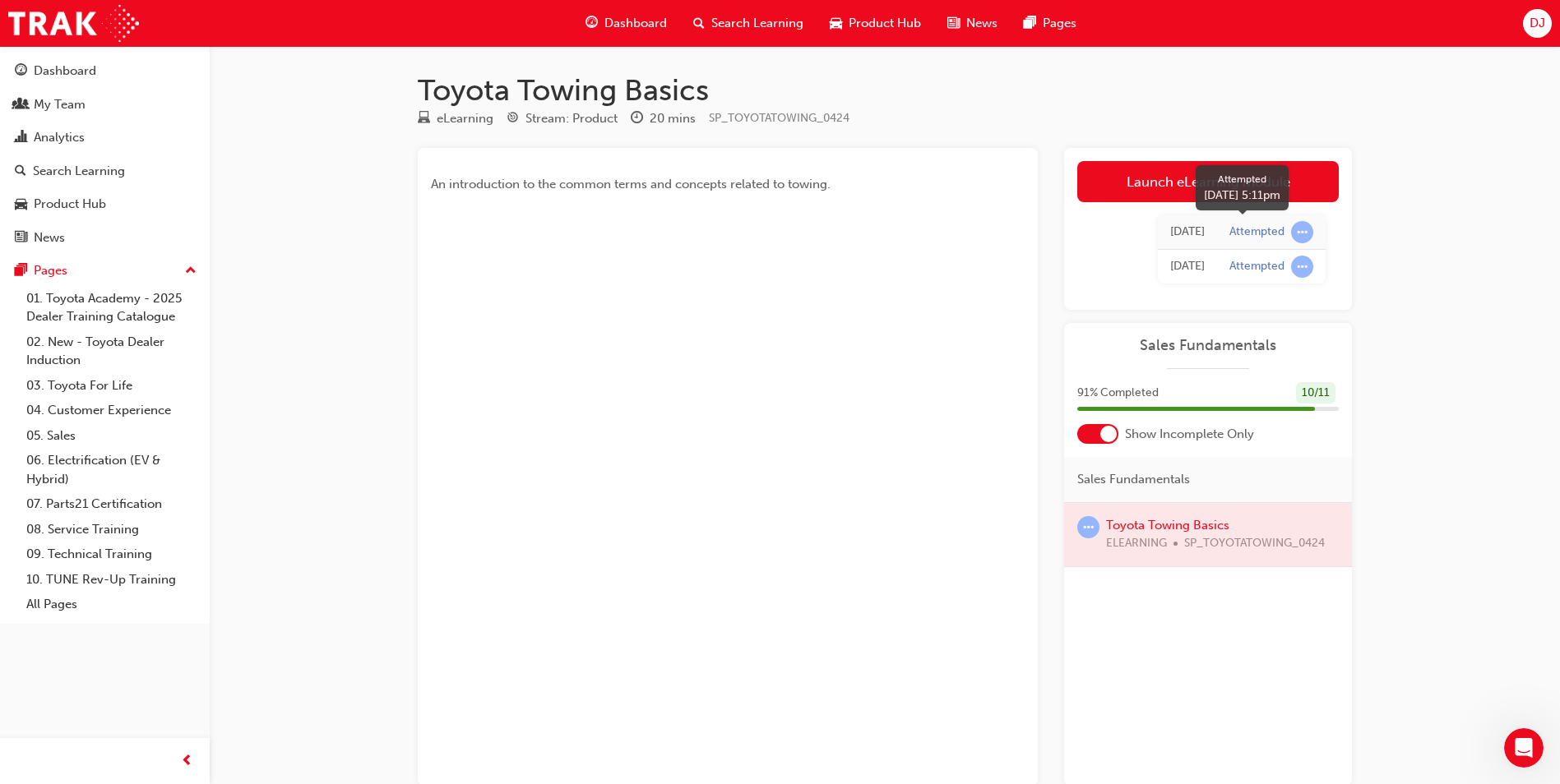
click at [1298, 234] on span "learningRecordVerb_ATTEMPT-icon" at bounding box center [1301, 231] width 22 height 22
click at [1148, 533] on div at bounding box center [1207, 535] width 288 height 64
click at [632, 14] on span "Dashboard" at bounding box center [635, 23] width 63 height 19
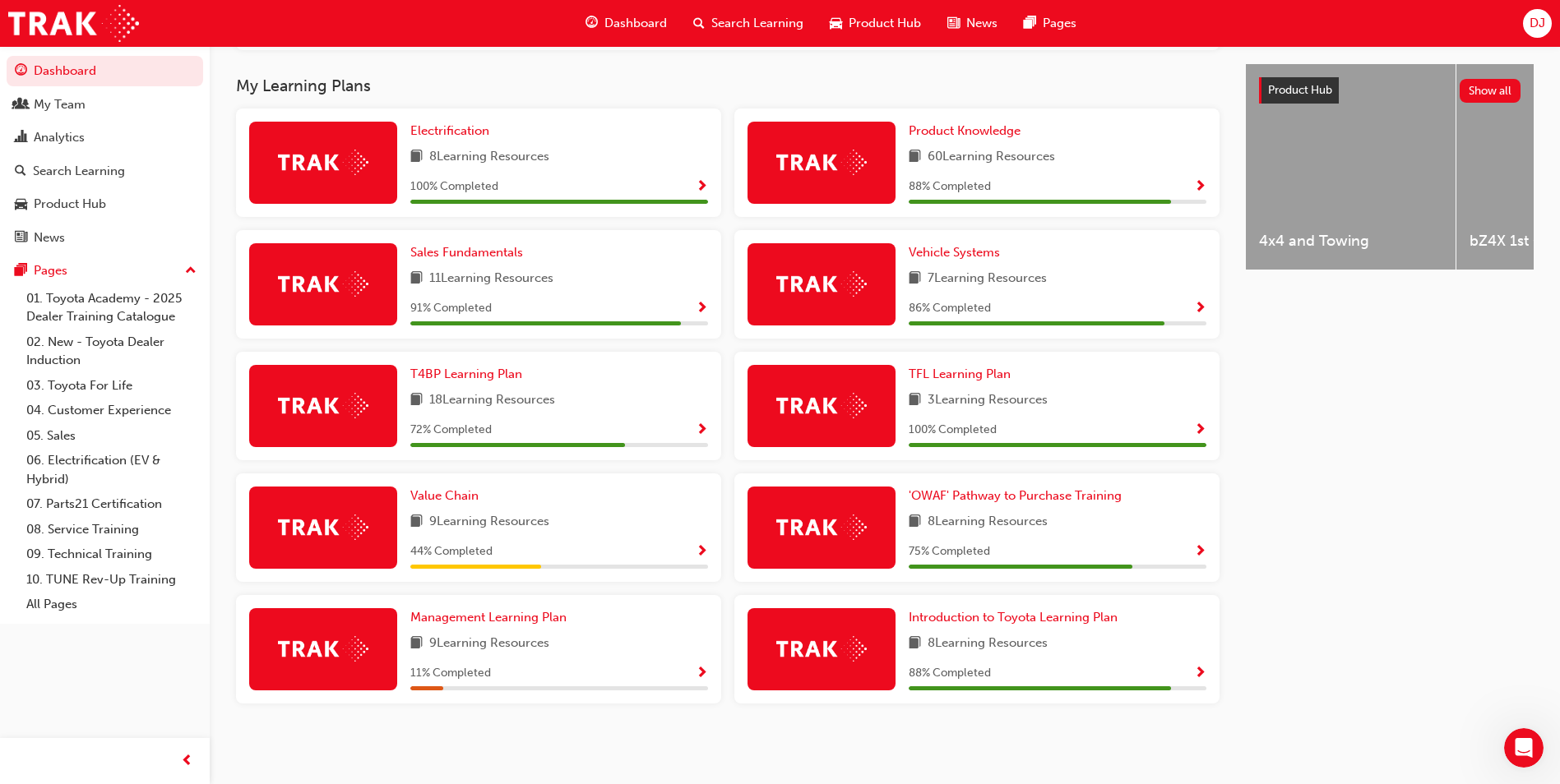
scroll to position [635, 0]
click at [471, 617] on span "Management Learning Plan" at bounding box center [488, 617] width 156 height 14
